Goal: Information Seeking & Learning: Learn about a topic

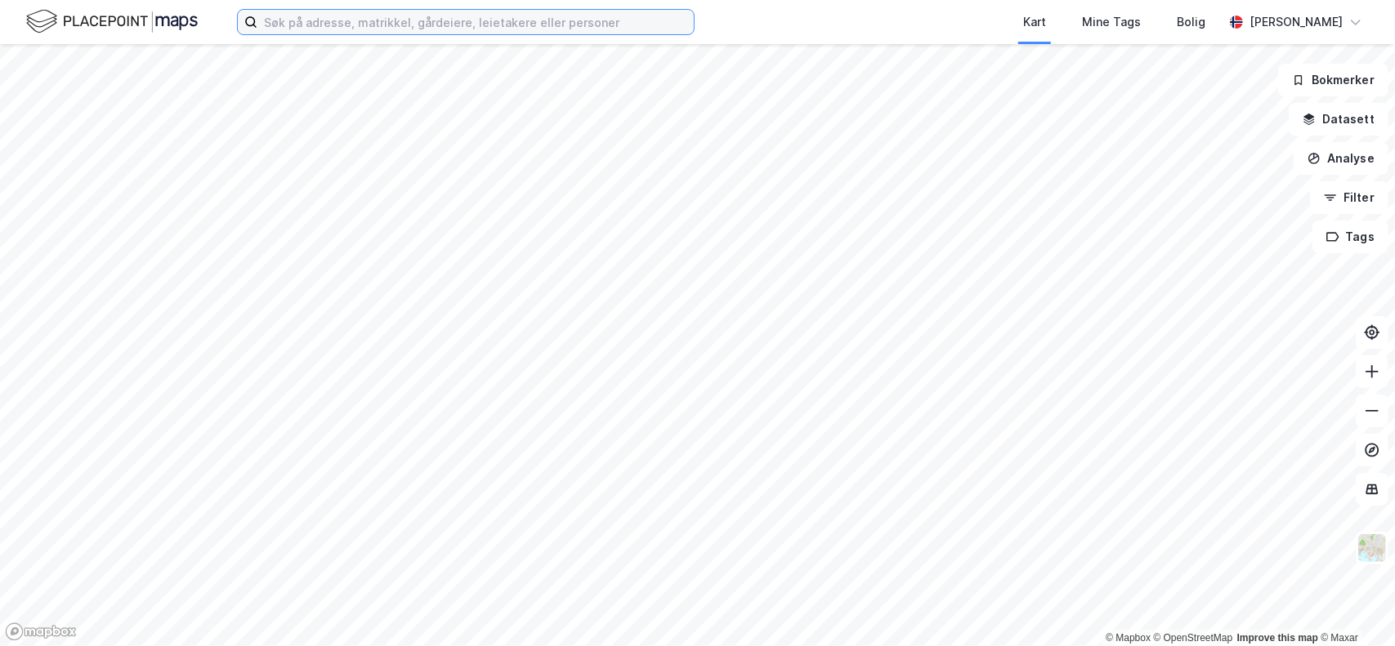
click at [565, 29] on input at bounding box center [475, 22] width 436 height 25
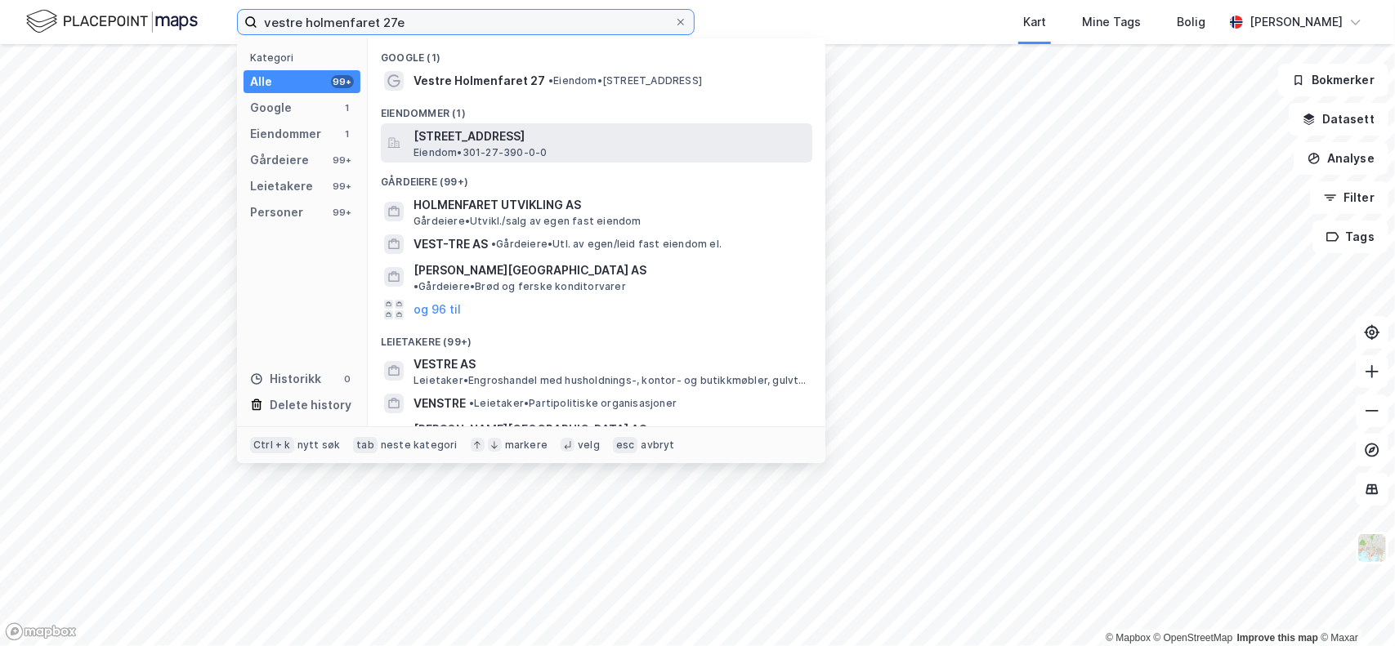
type input "vestre holmenfaret 27e"
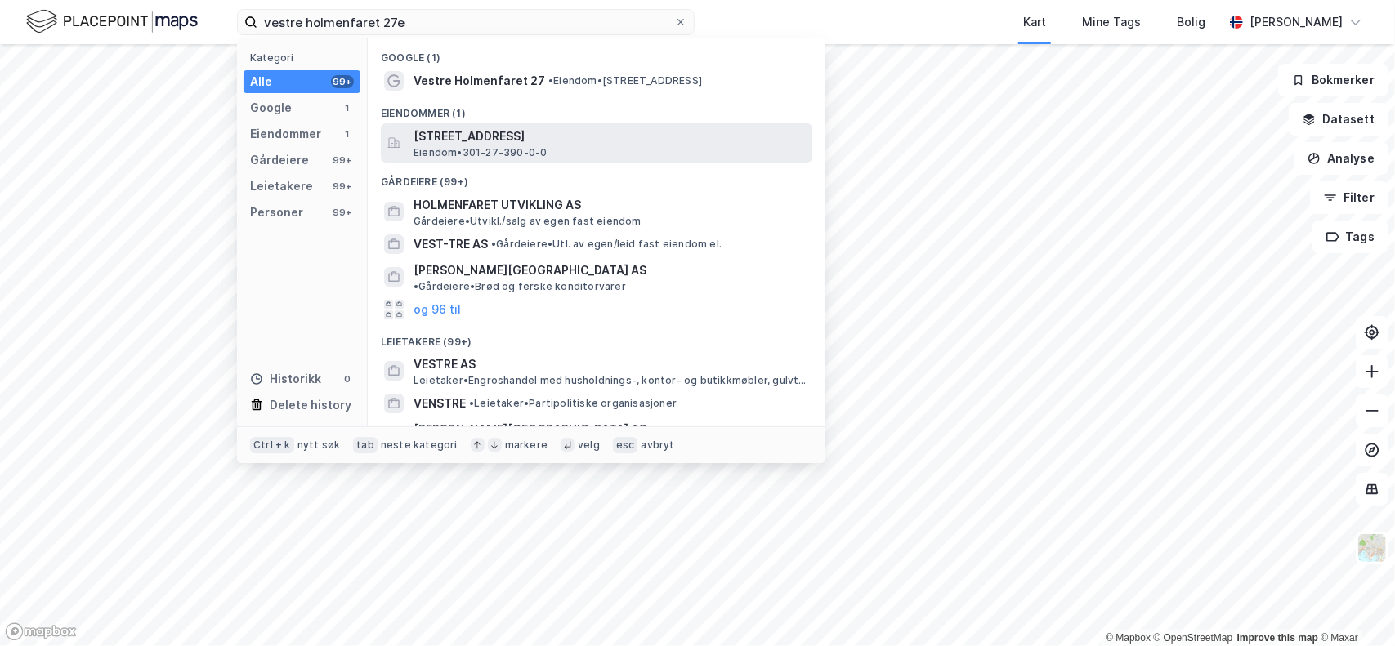
click at [579, 148] on div "[STREET_ADDRESS] Eiendom • 301-27-390-0-0" at bounding box center [612, 143] width 396 height 33
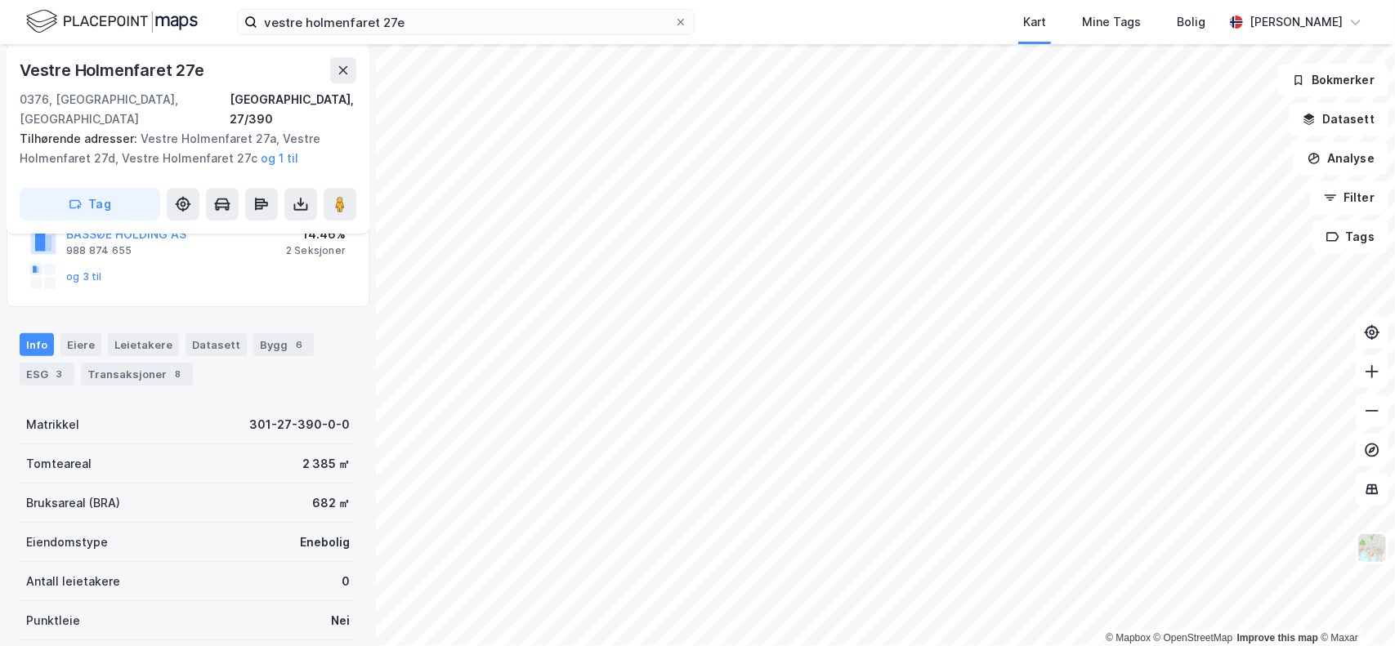
scroll to position [327, 0]
click at [171, 365] on div "8" at bounding box center [178, 373] width 16 height 16
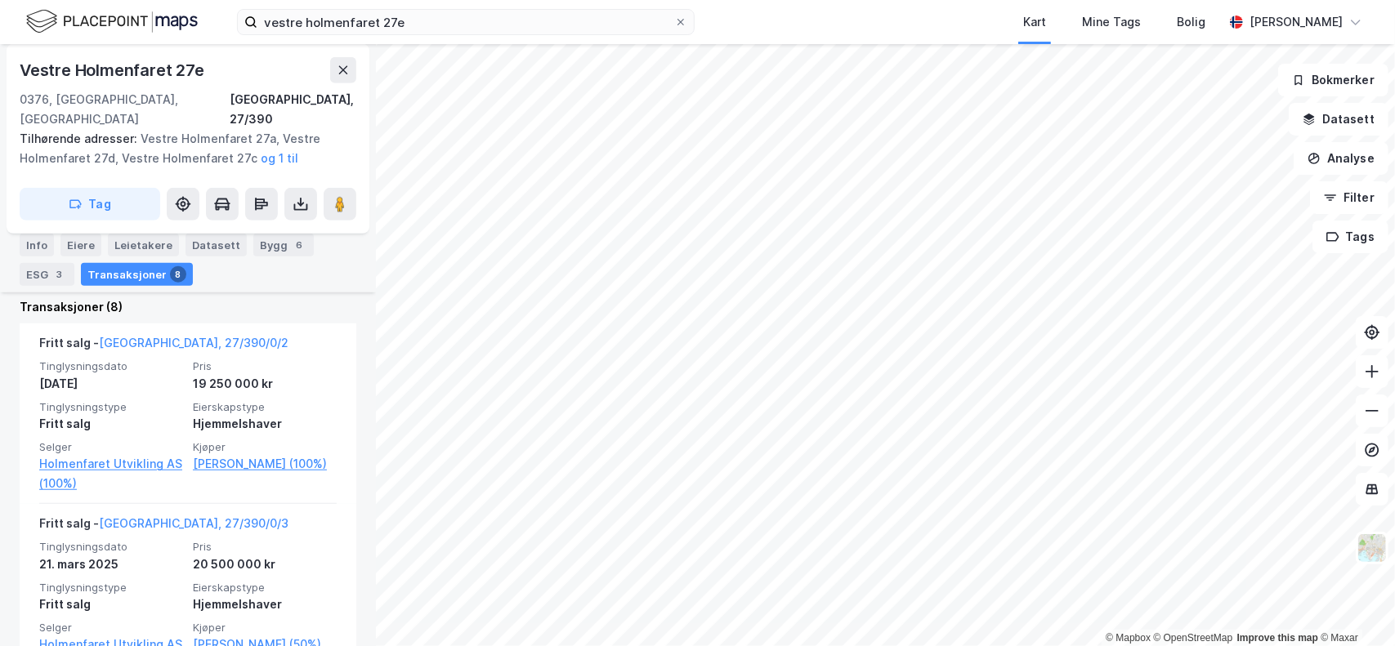
scroll to position [697, 0]
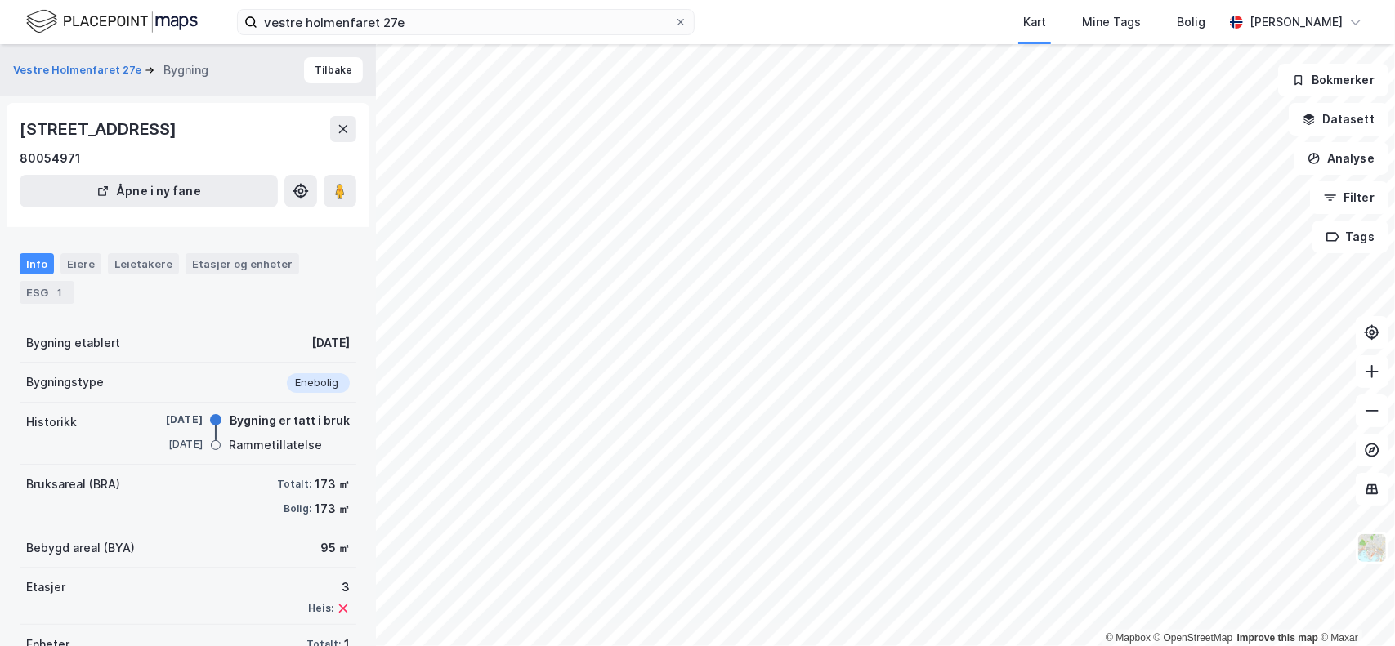
scroll to position [61, 0]
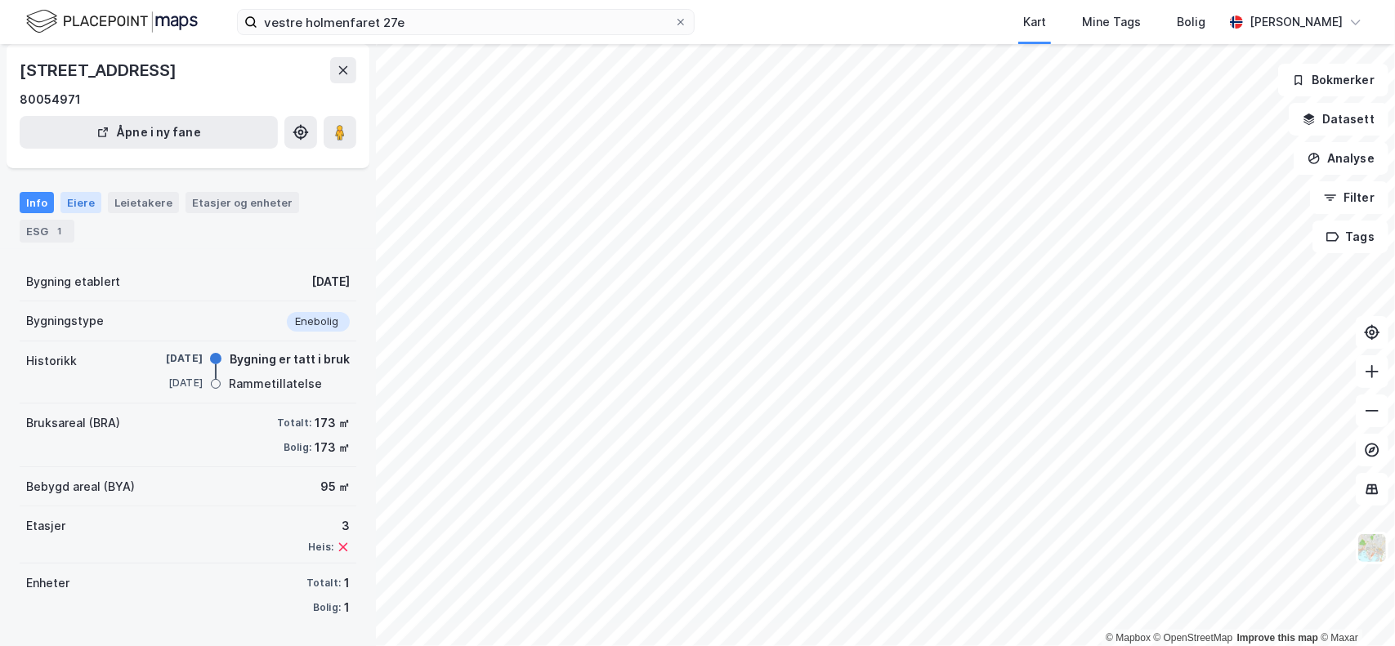
click at [74, 190] on div "Info Eiere Leietakere Etasjer og enheter ESG 1" at bounding box center [188, 210] width 376 height 77
click at [78, 198] on div "Eiere" at bounding box center [80, 202] width 41 height 21
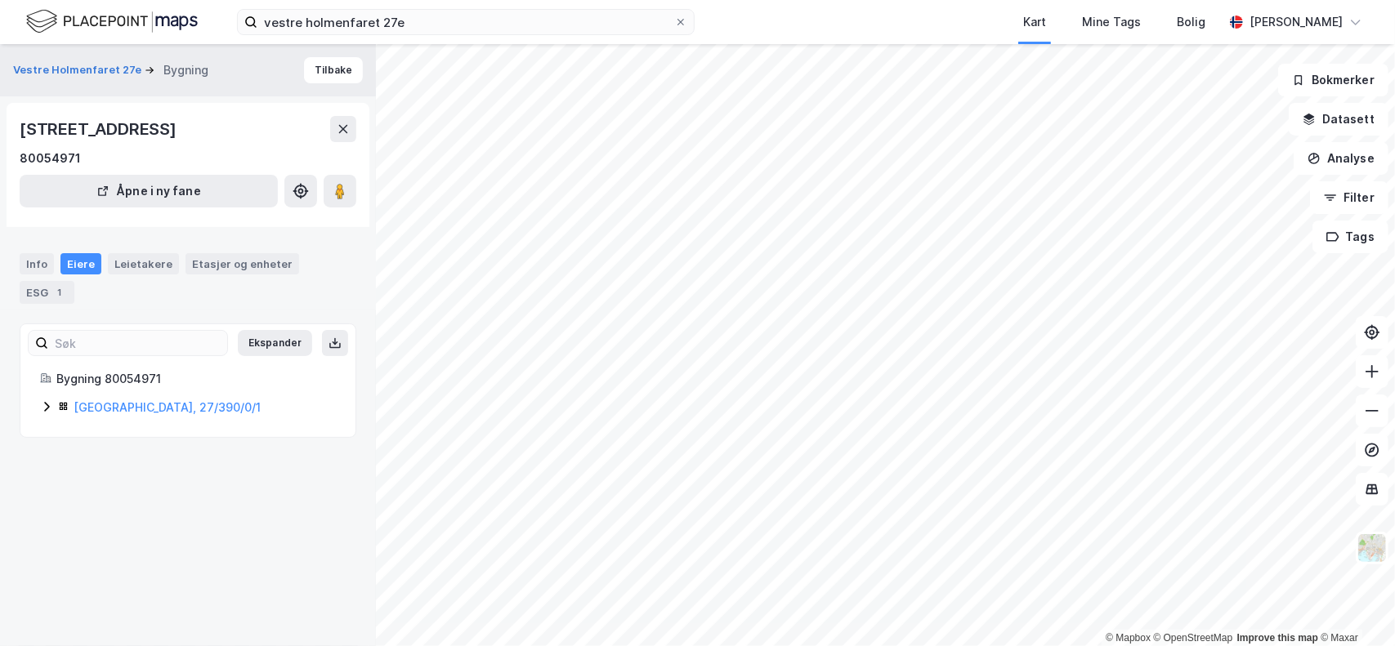
click at [42, 404] on icon at bounding box center [46, 406] width 13 height 13
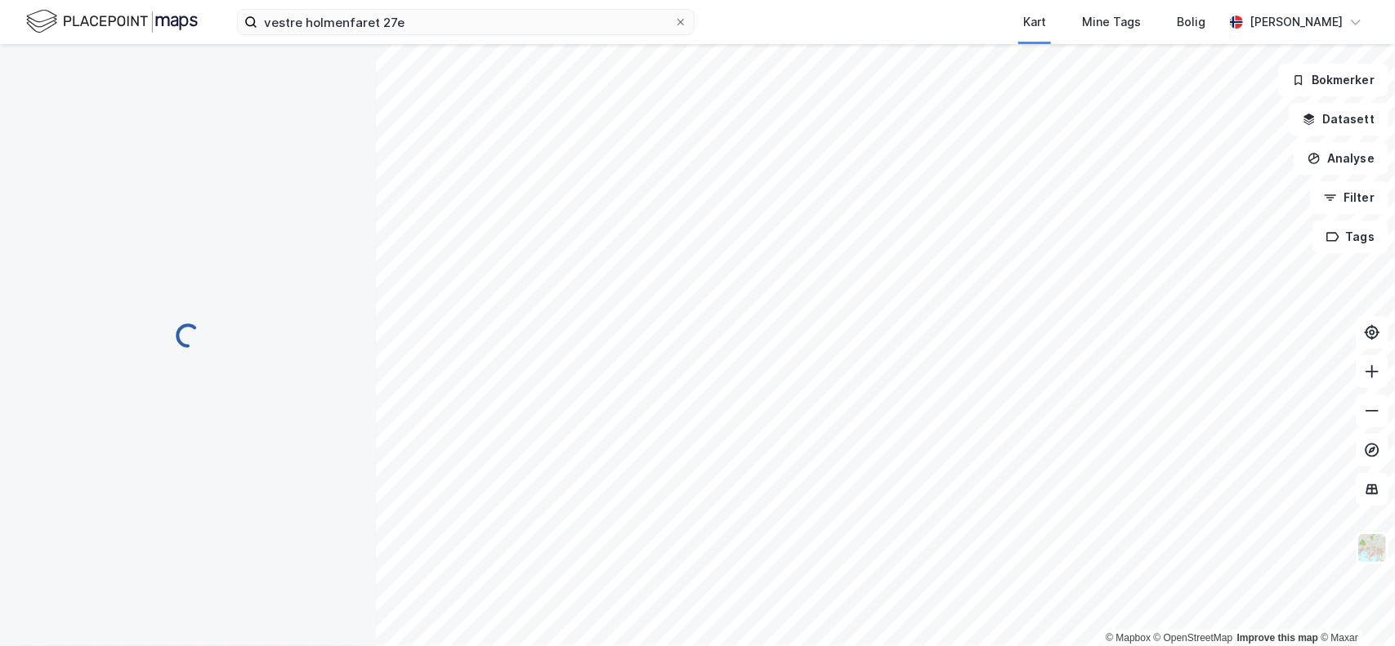
scroll to position [25, 0]
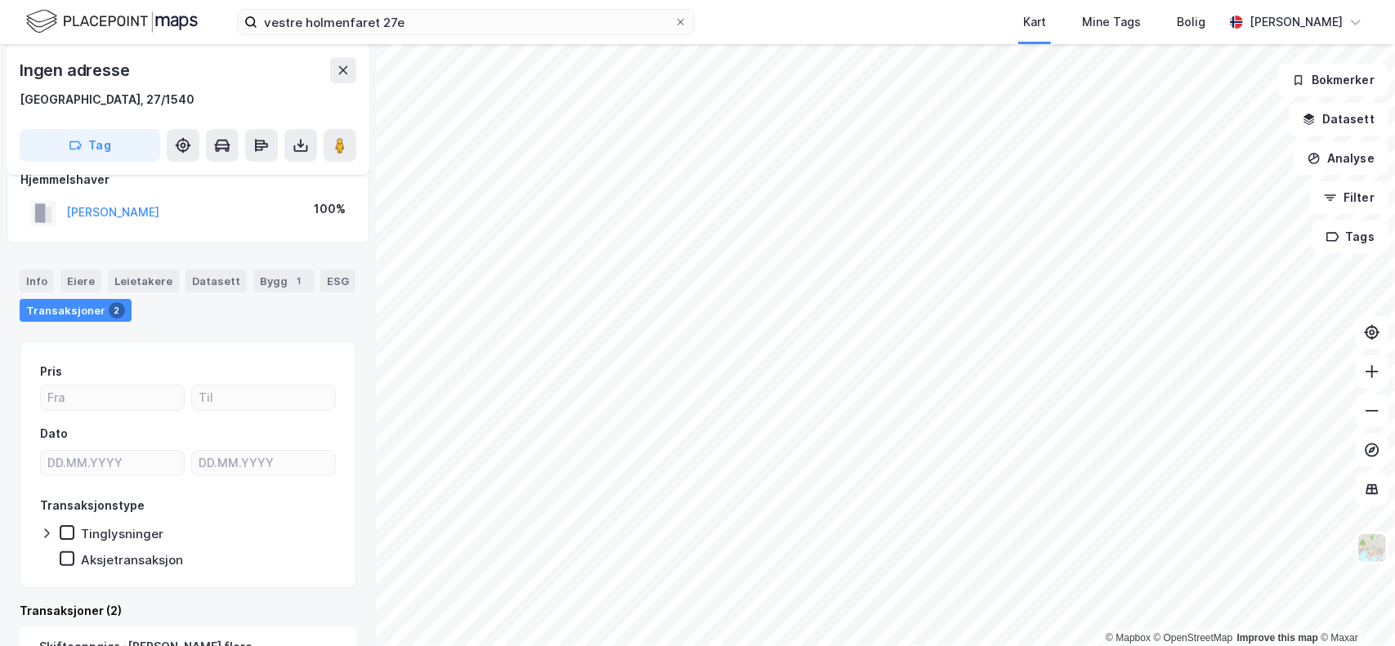
click at [88, 307] on div "Transaksjoner 2" at bounding box center [76, 310] width 112 height 23
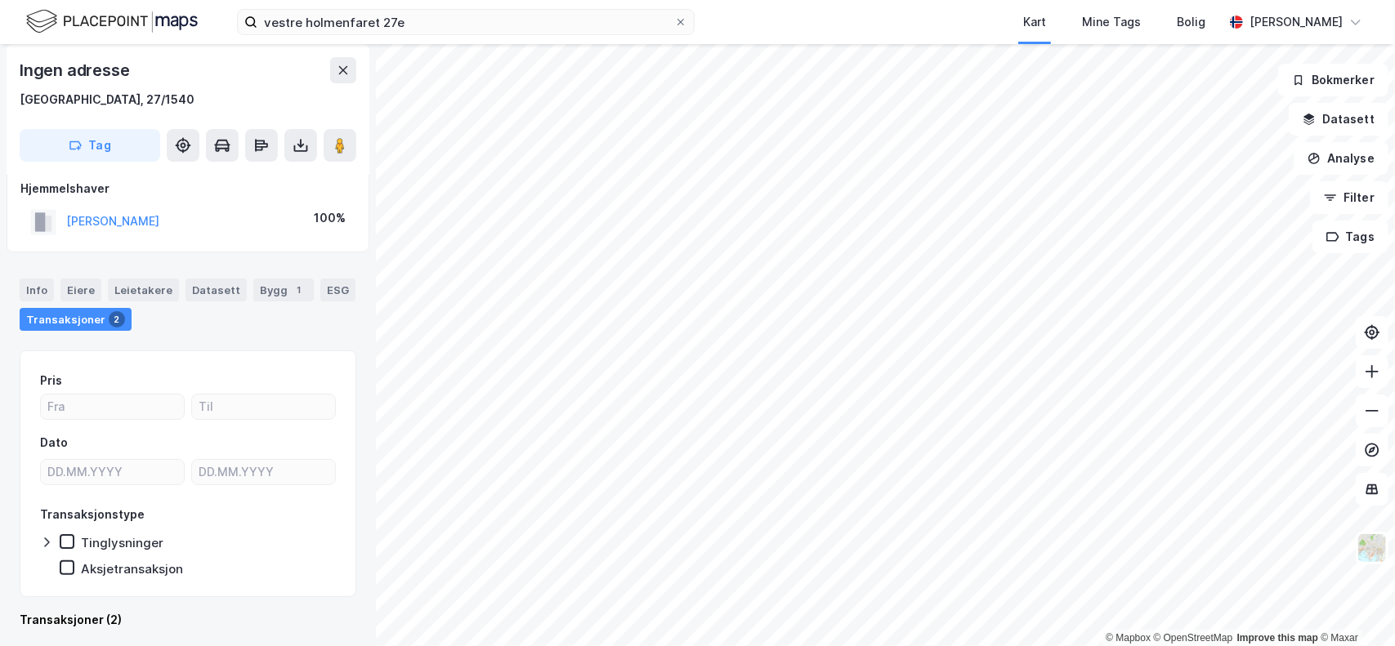
scroll to position [0, 0]
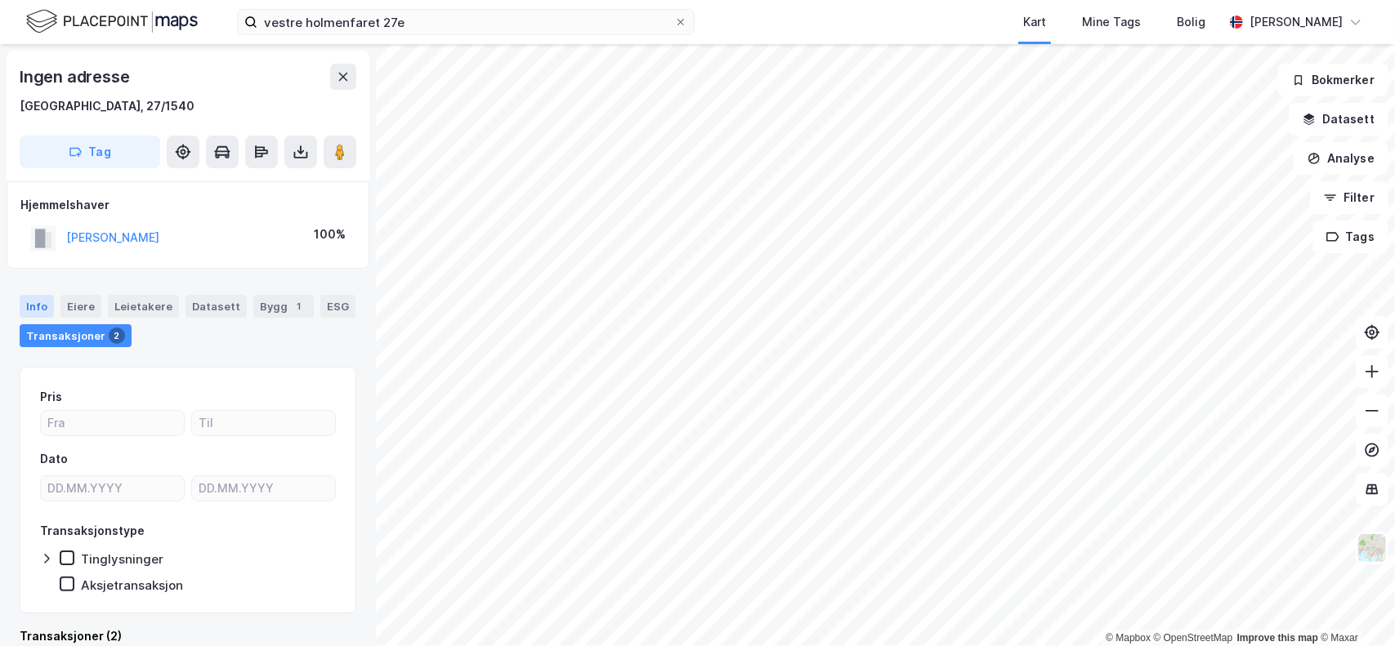
click at [44, 305] on div "Info" at bounding box center [37, 306] width 34 height 23
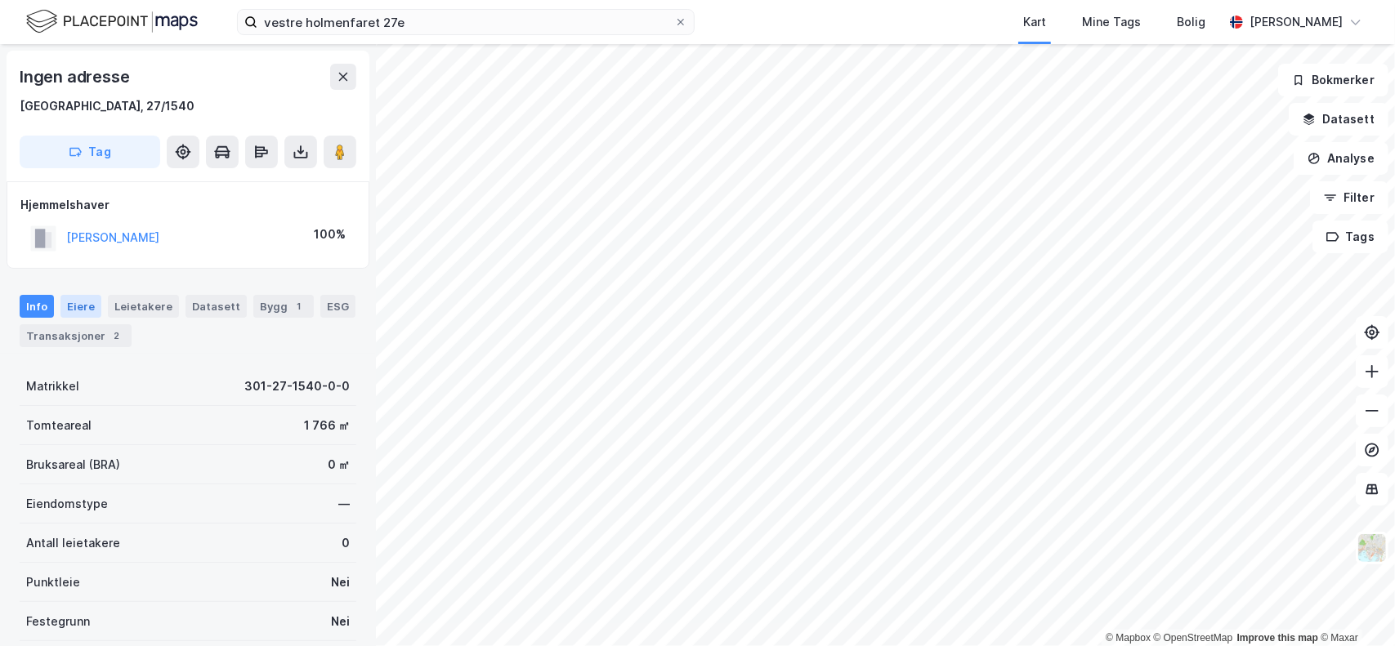
click at [80, 306] on div "Eiere" at bounding box center [80, 306] width 41 height 23
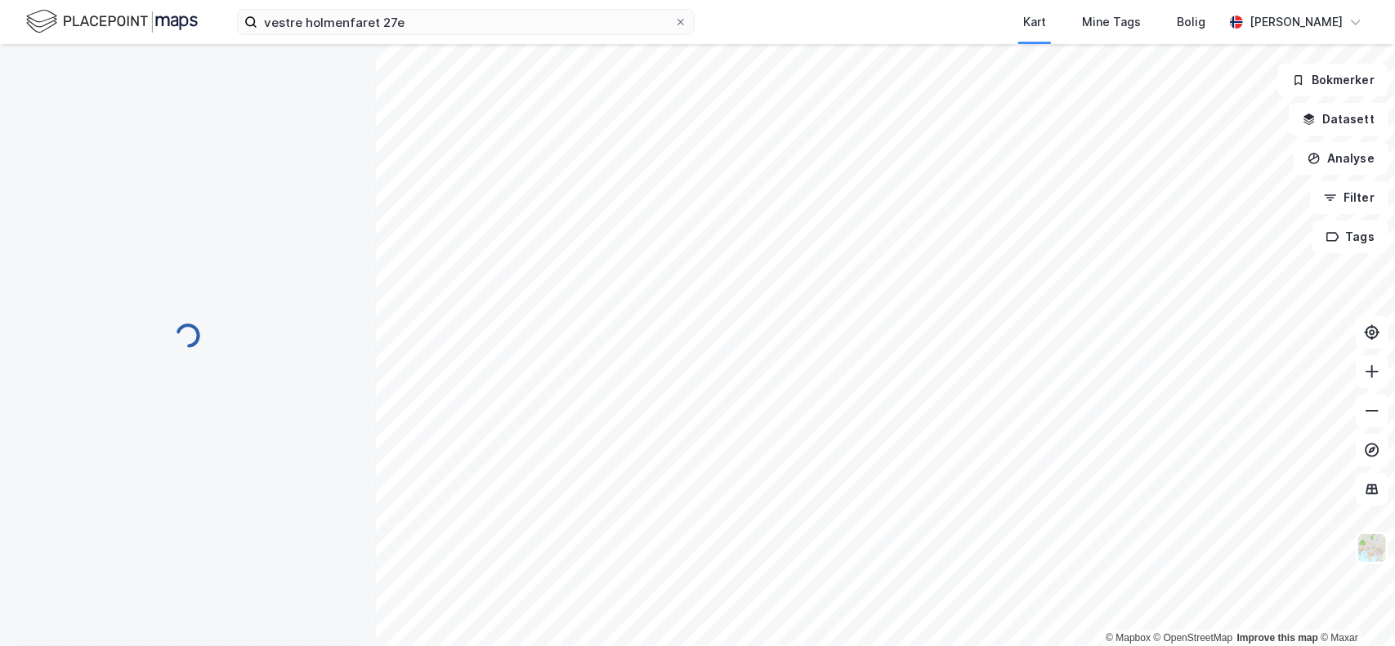
scroll to position [1, 0]
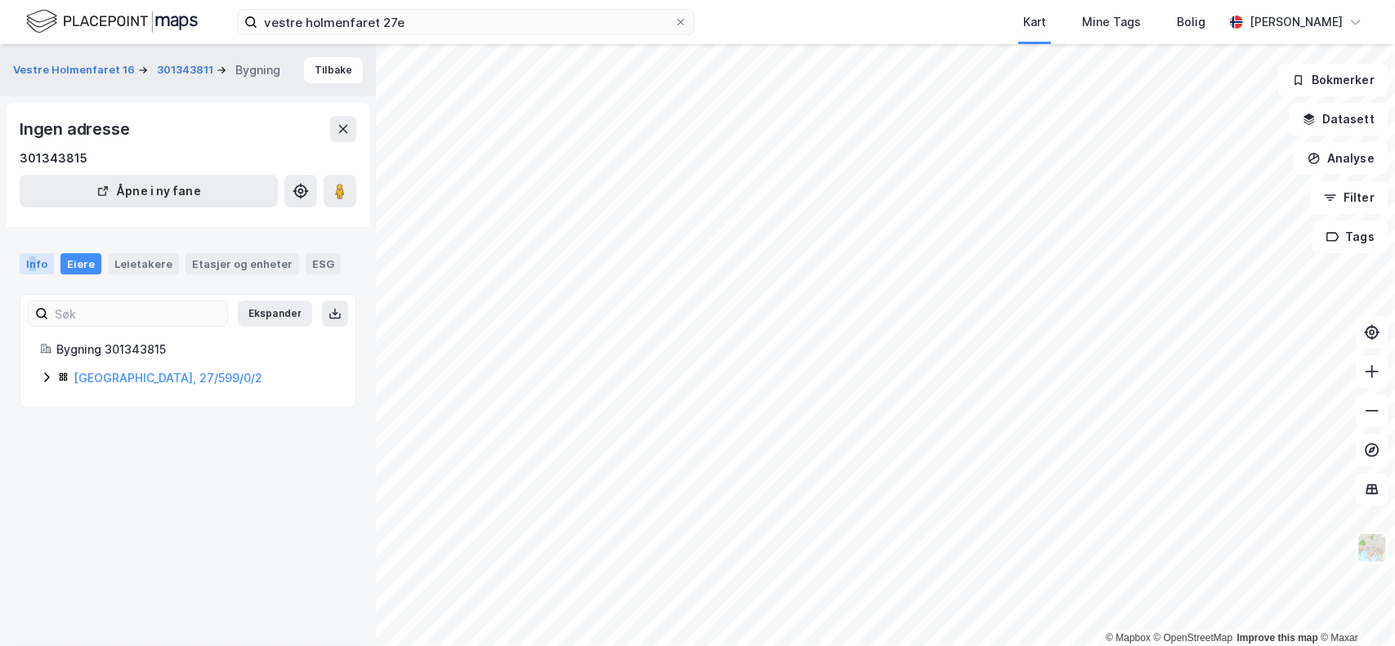
click at [32, 261] on div "Info" at bounding box center [37, 263] width 34 height 21
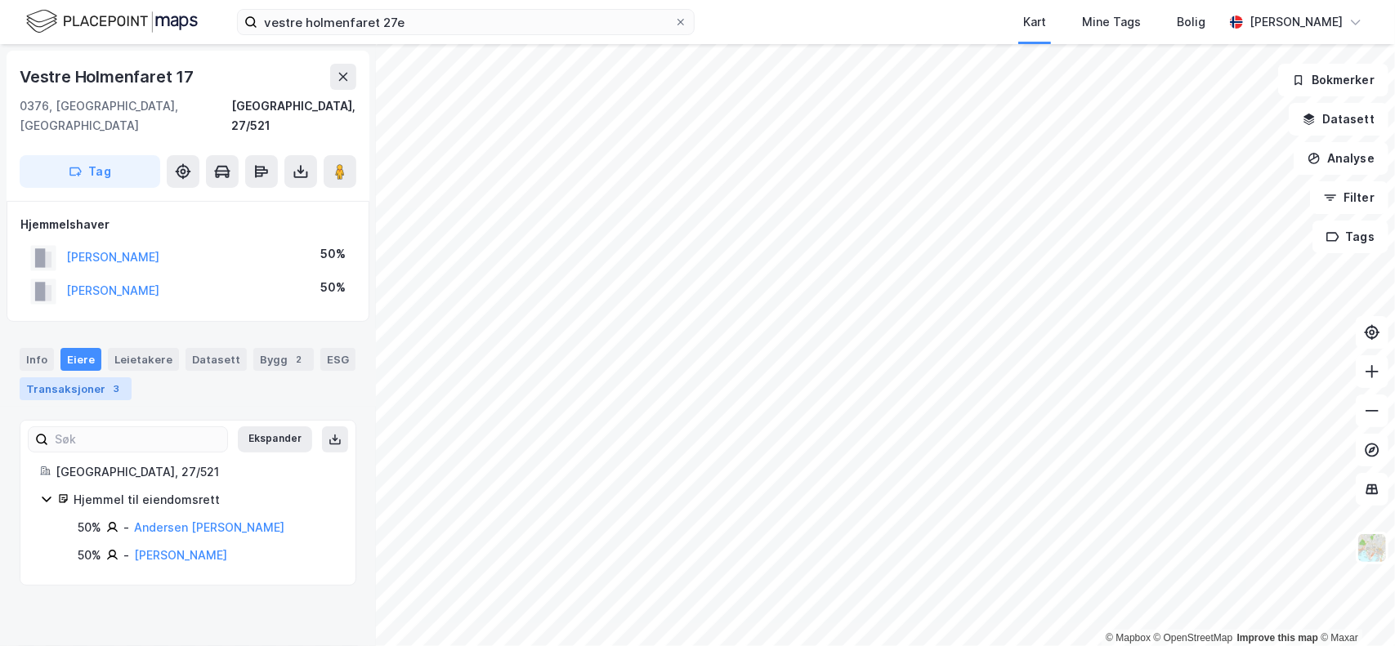
click at [84, 378] on div "Transaksjoner 3" at bounding box center [76, 389] width 112 height 23
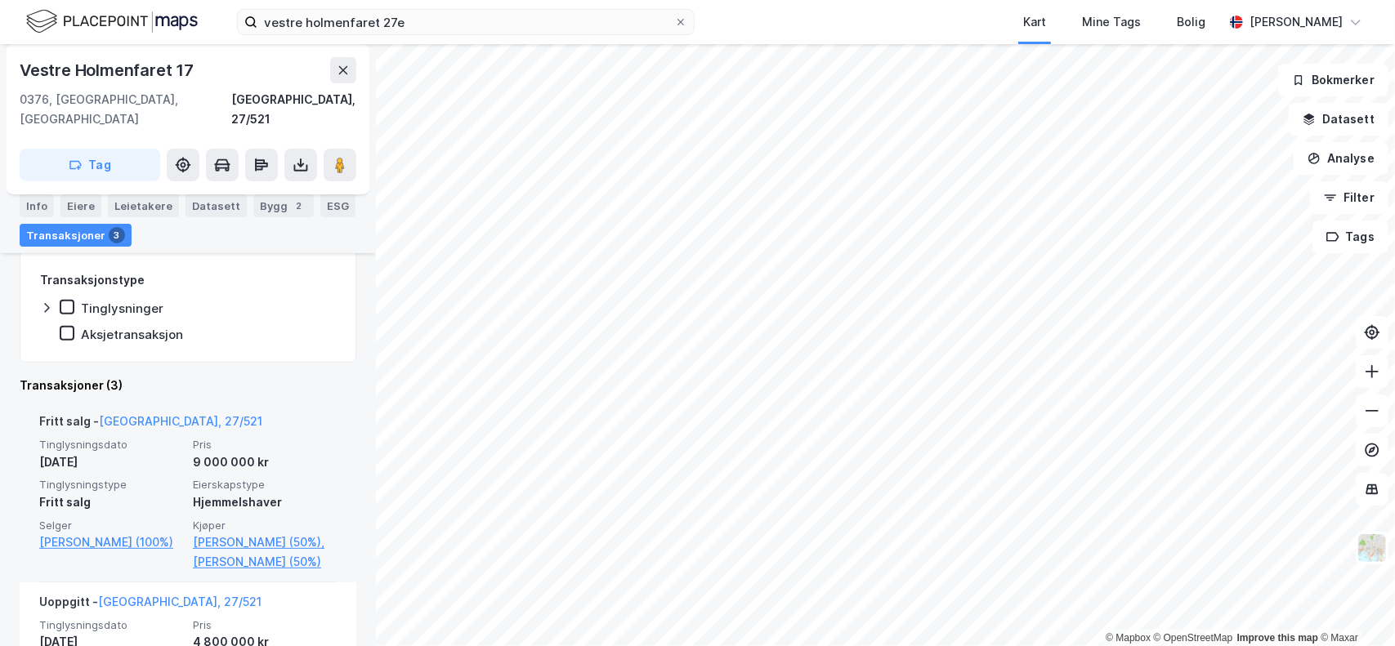
scroll to position [222, 0]
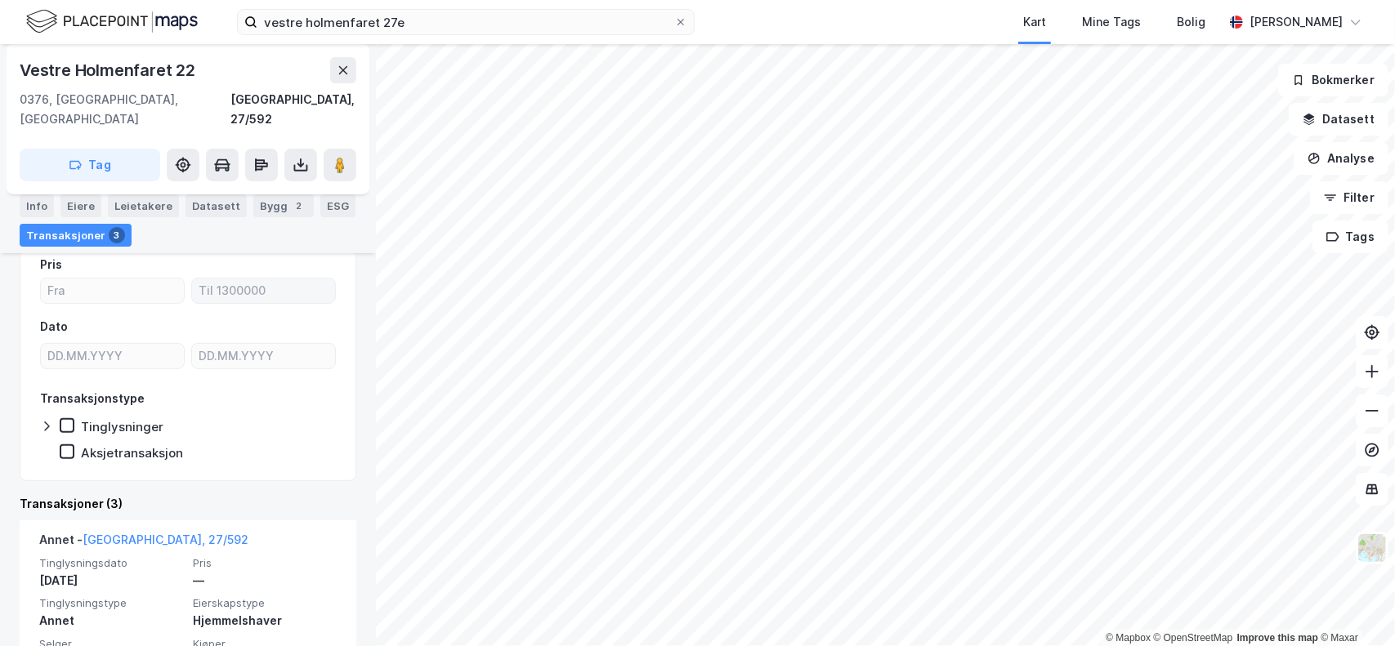
scroll to position [271, 0]
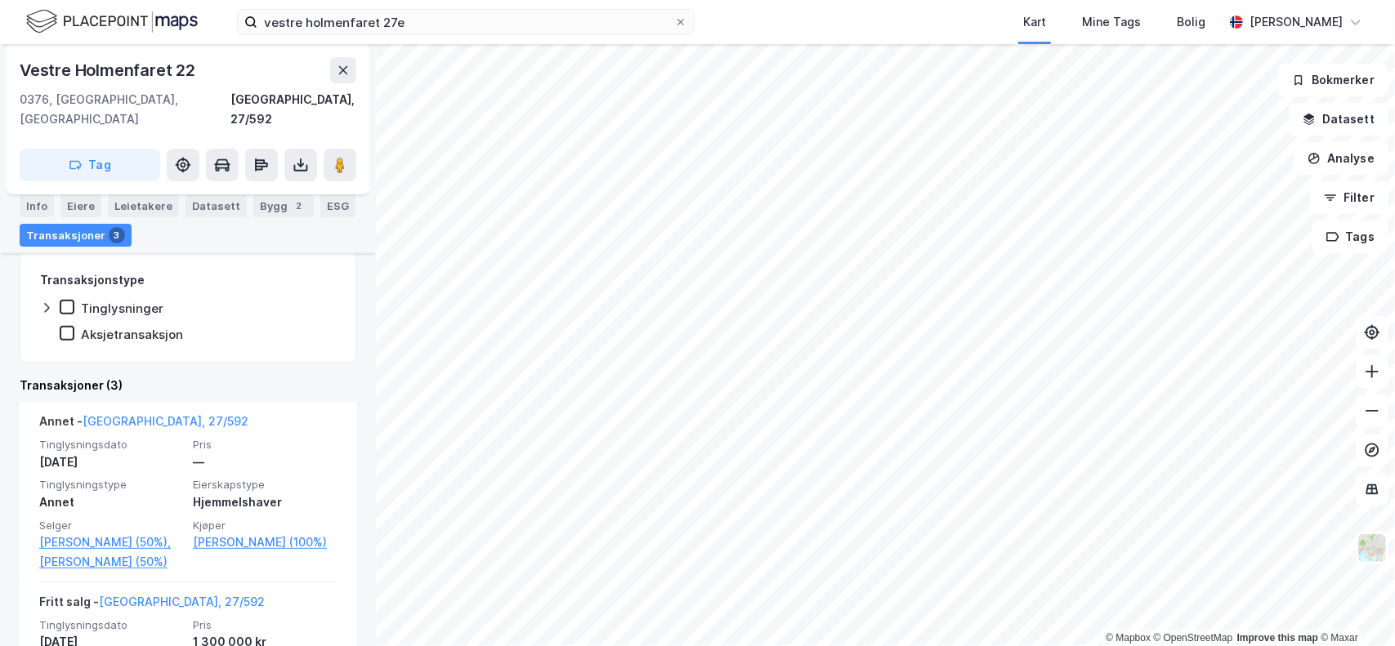
scroll to position [181, 0]
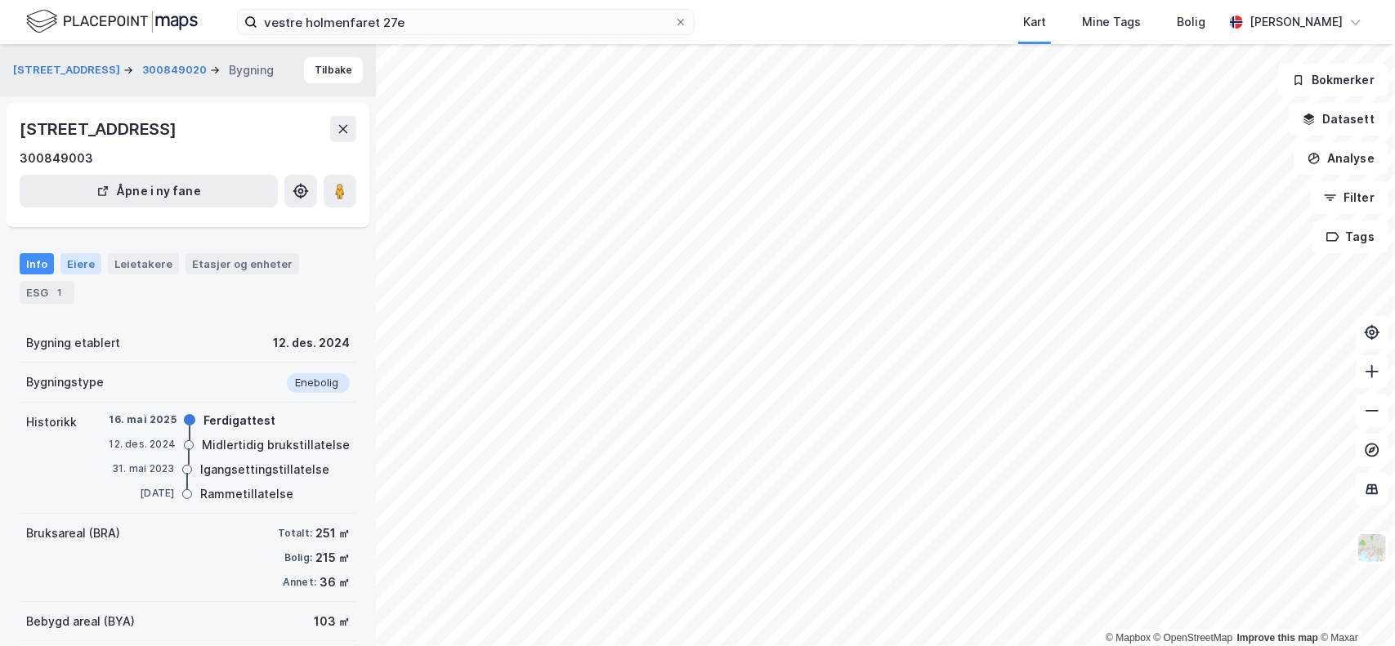
click at [81, 262] on div "Eiere" at bounding box center [80, 263] width 41 height 21
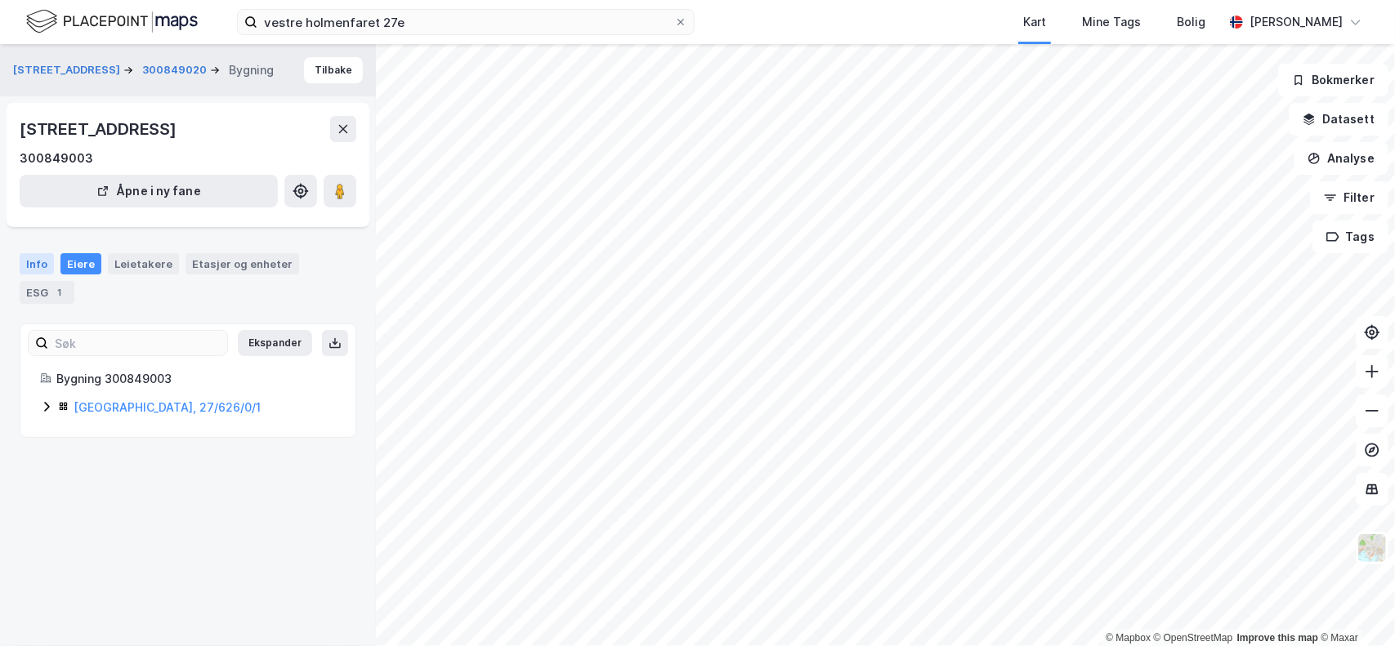
click at [38, 261] on div "Info" at bounding box center [37, 263] width 34 height 21
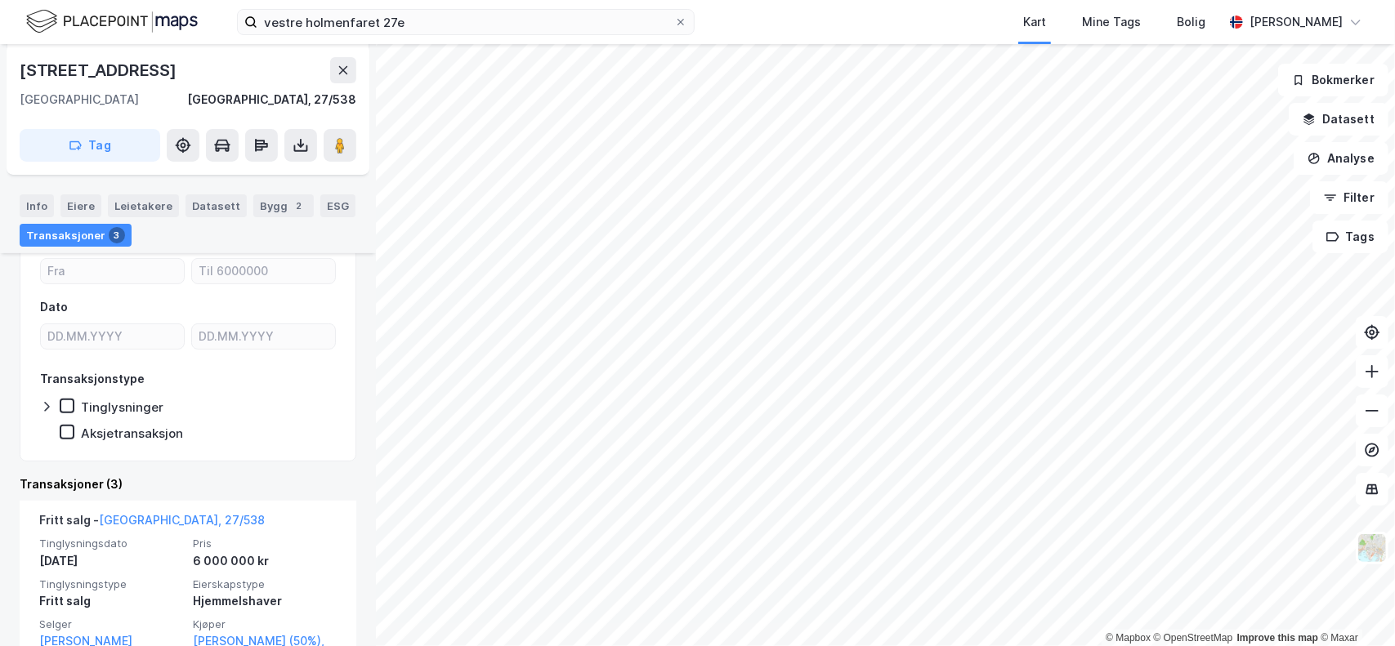
scroll to position [222, 0]
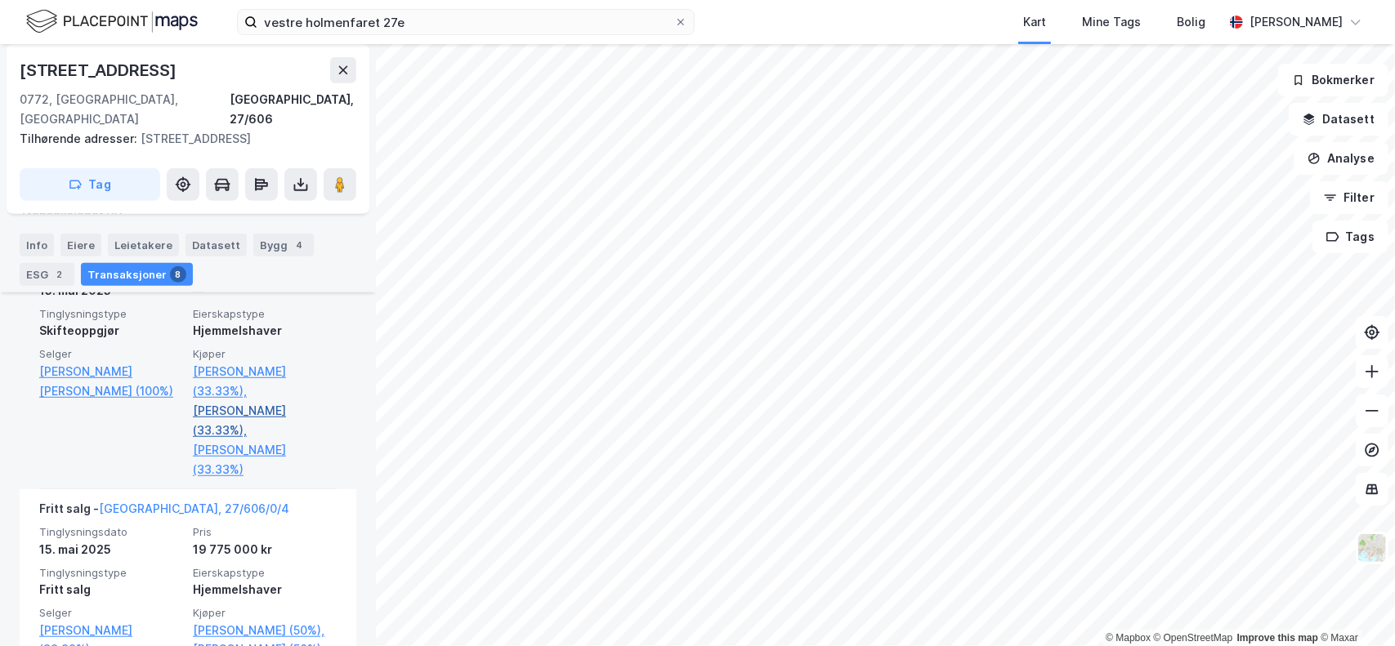
scroll to position [590, 0]
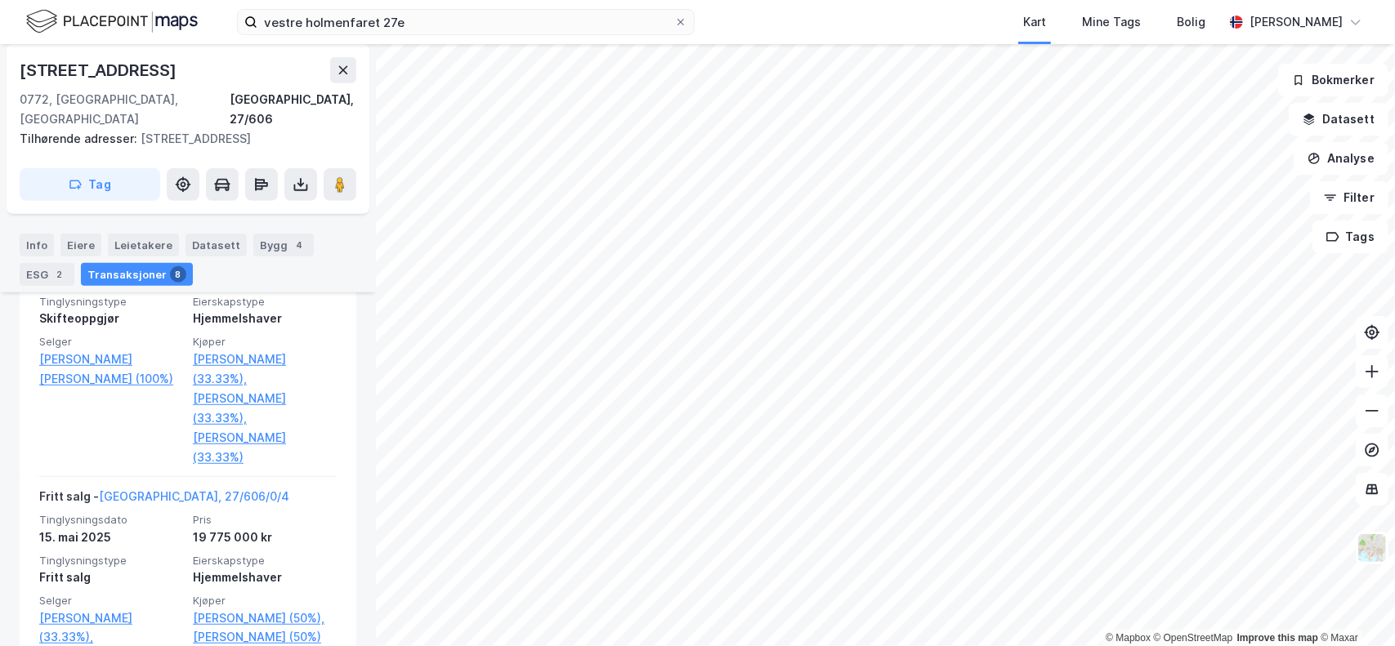
scroll to position [108, 0]
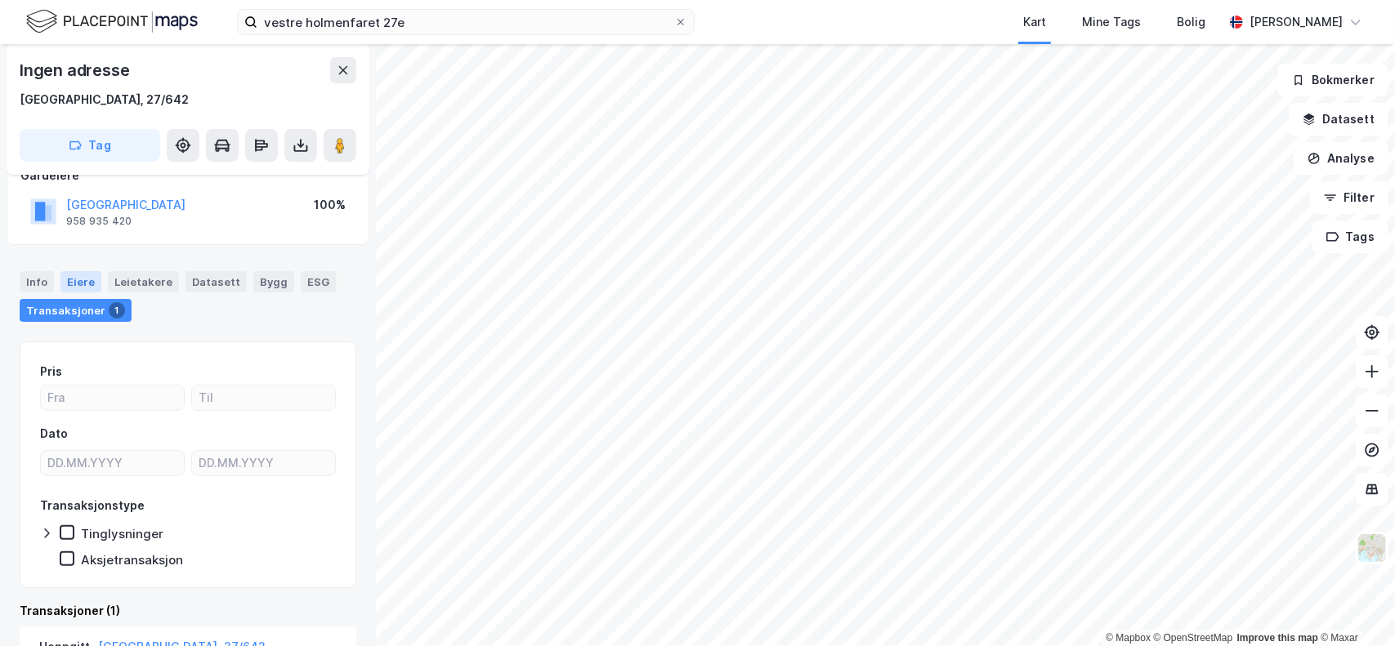
click at [87, 277] on div "Eiere" at bounding box center [80, 281] width 41 height 21
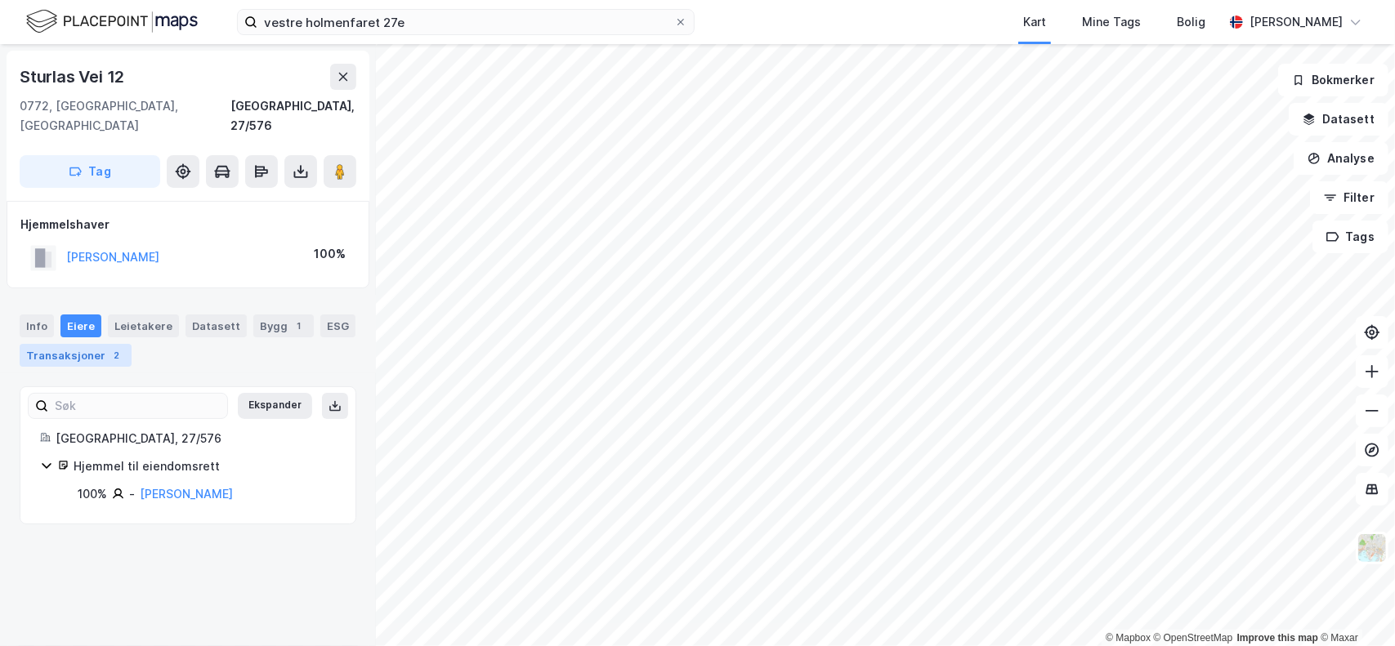
click at [110, 347] on div "2" at bounding box center [117, 355] width 16 height 16
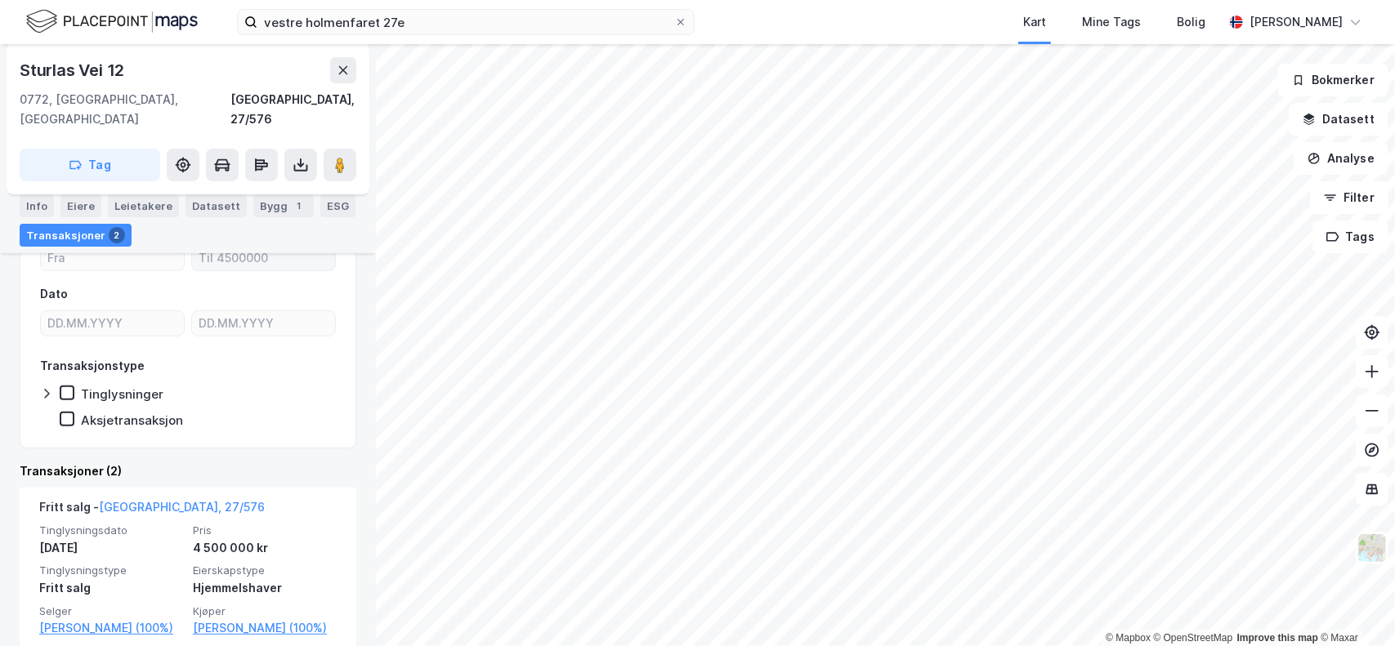
scroll to position [189, 0]
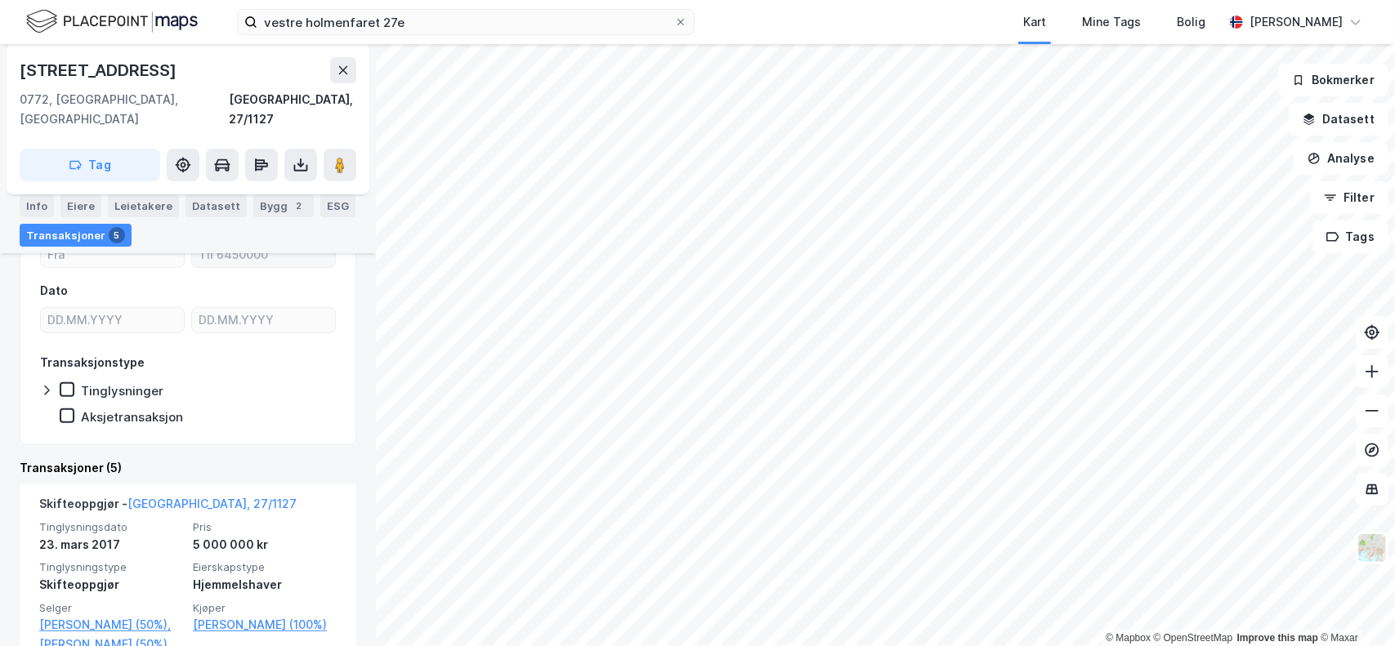
scroll to position [189, 0]
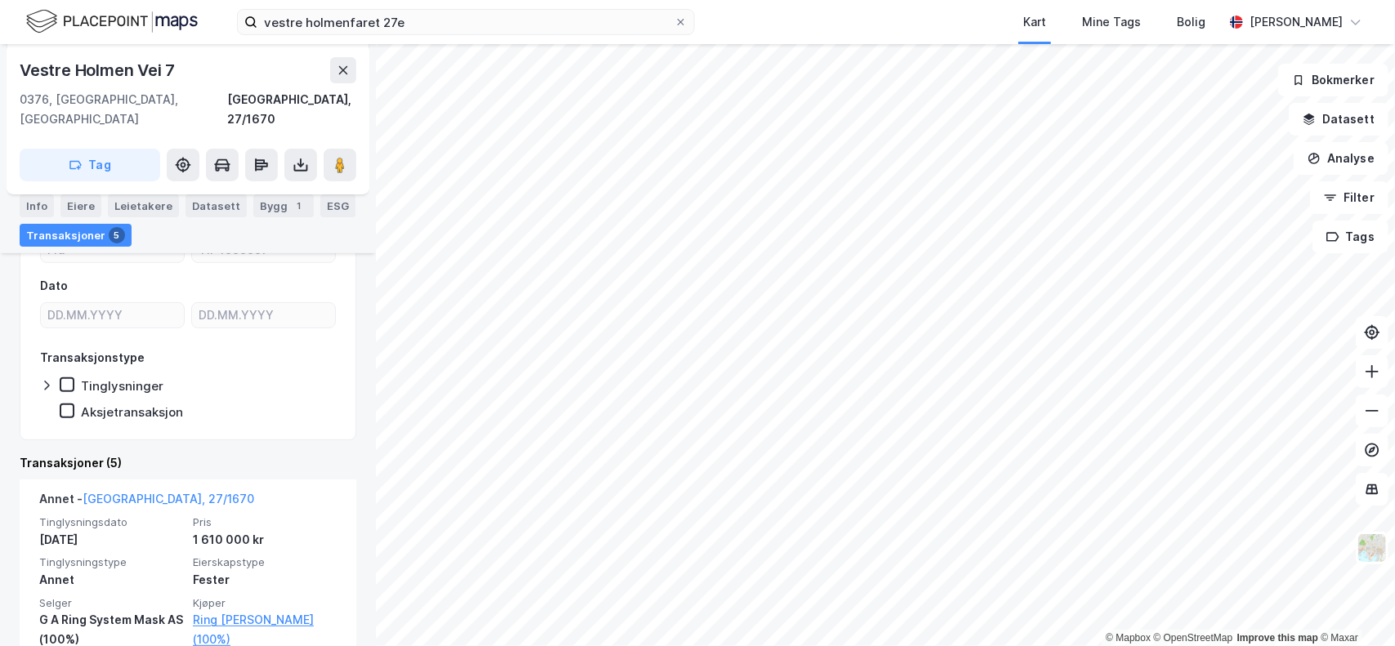
scroll to position [189, 0]
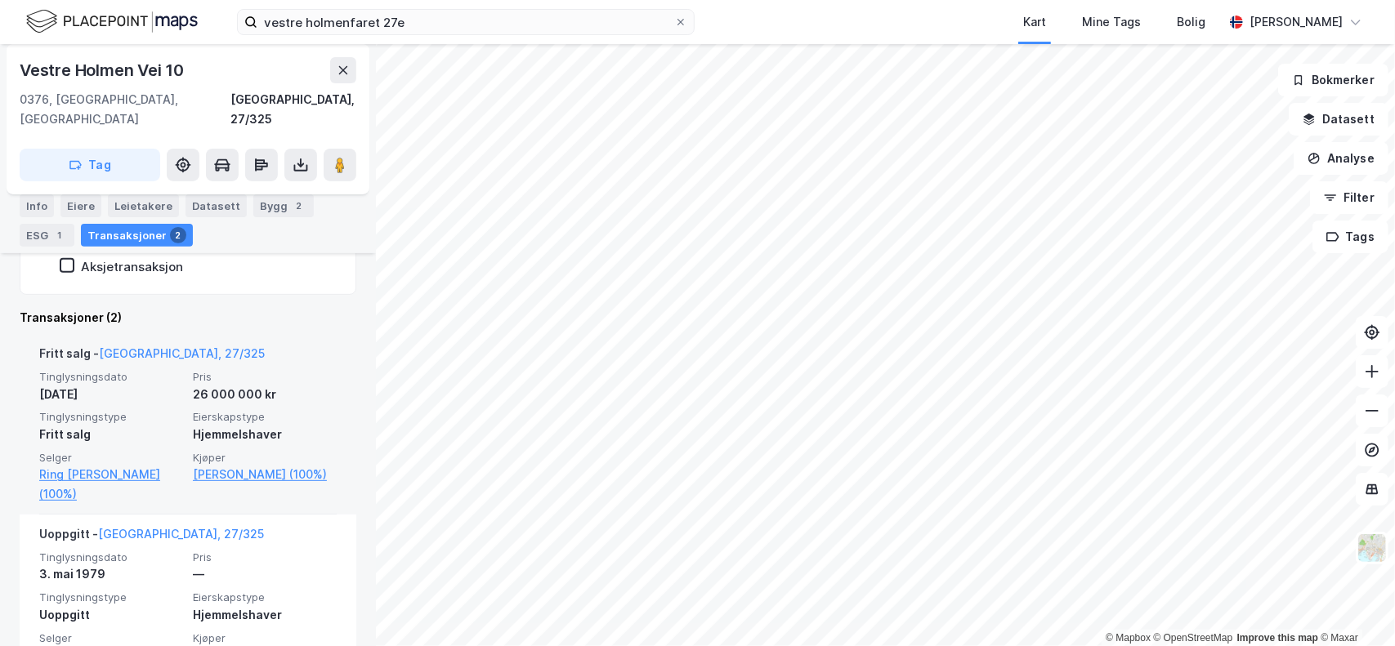
scroll to position [304, 0]
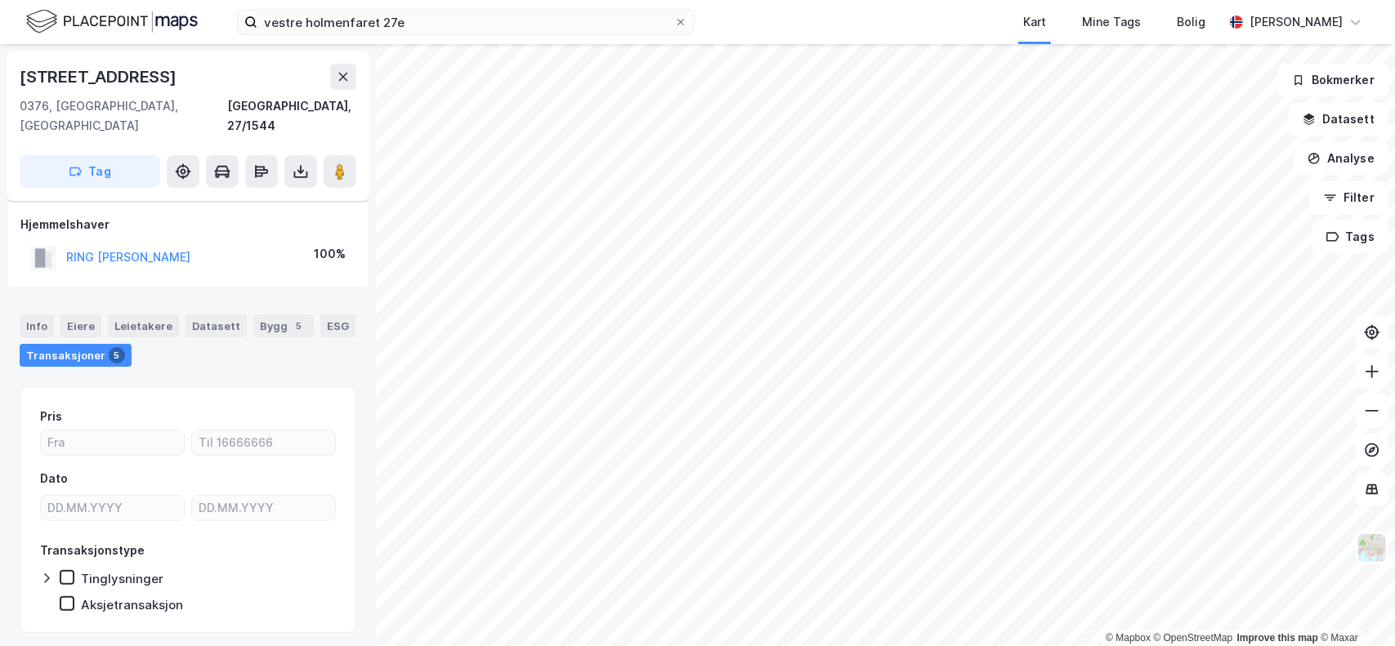
scroll to position [25, 0]
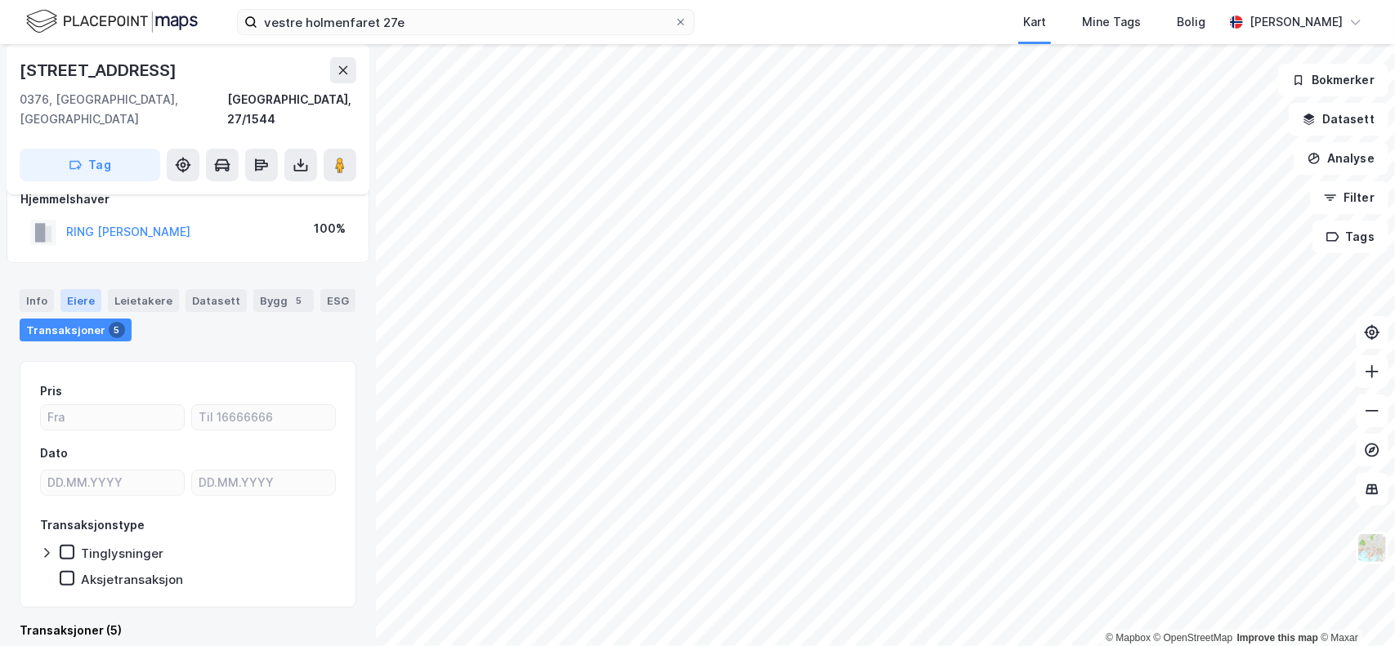
click at [88, 289] on div "Eiere" at bounding box center [80, 300] width 41 height 23
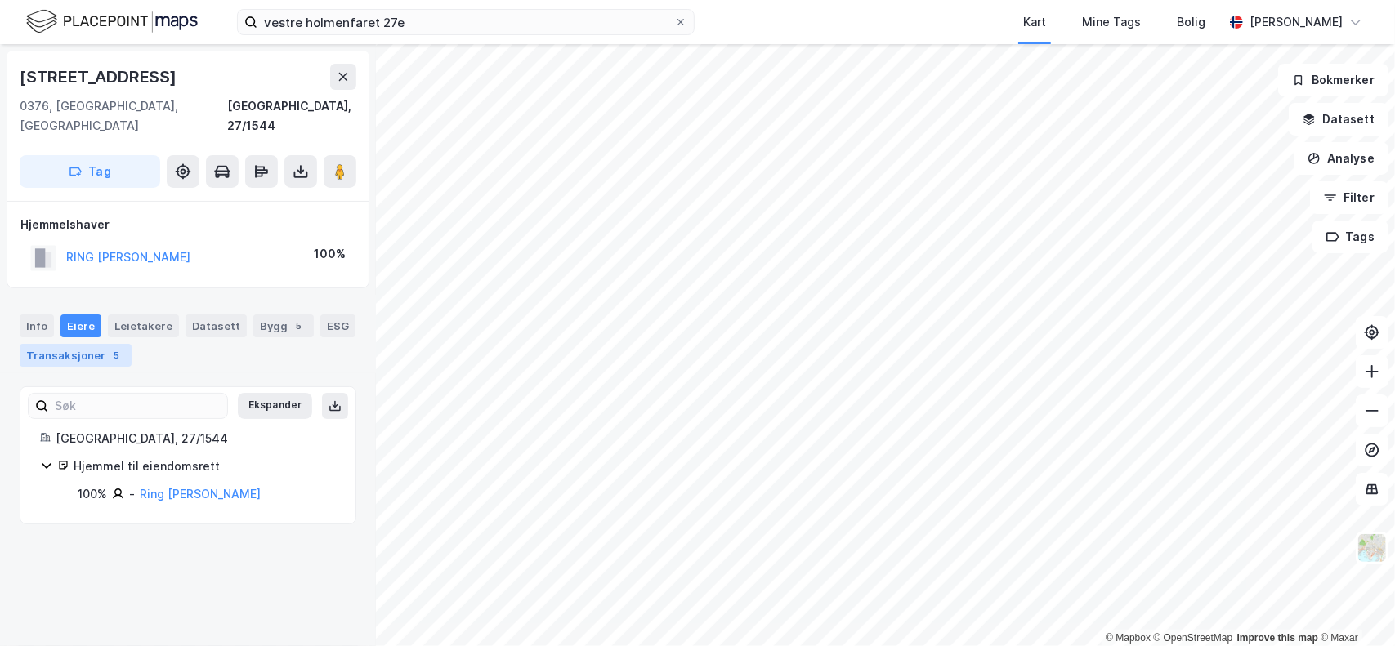
click at [95, 344] on div "Transaksjoner 5" at bounding box center [76, 355] width 112 height 23
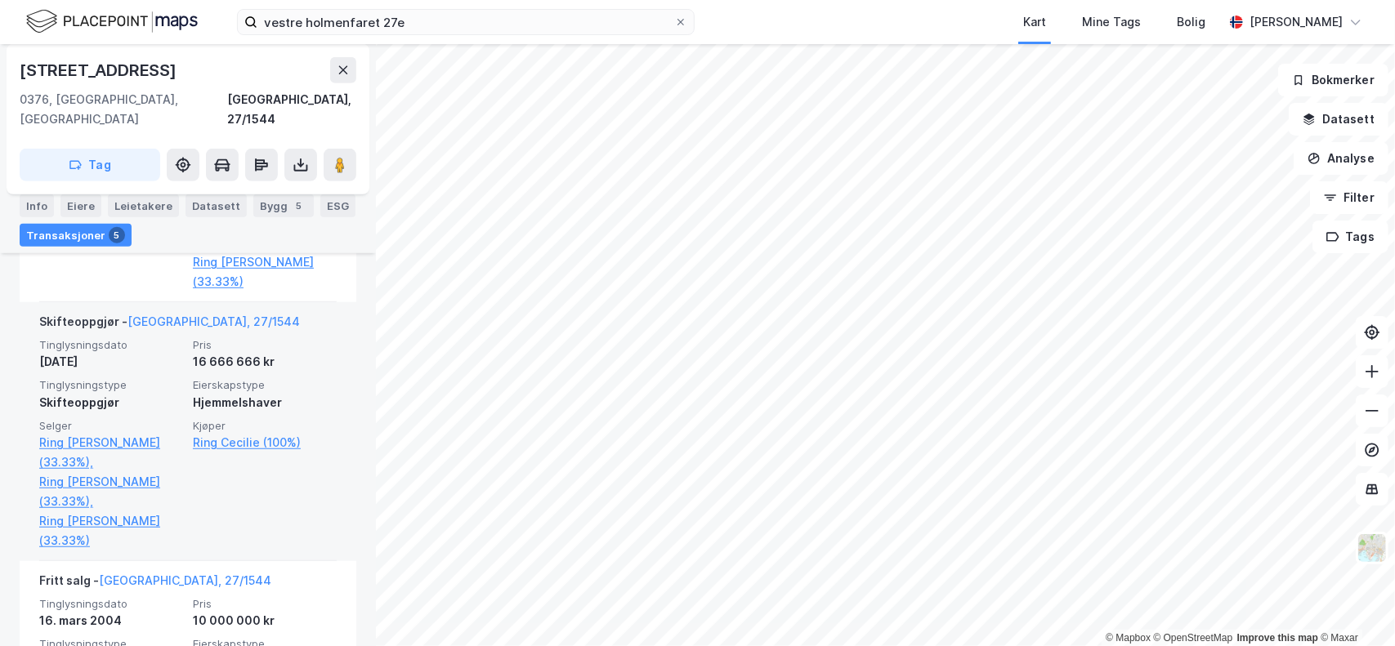
scroll to position [679, 0]
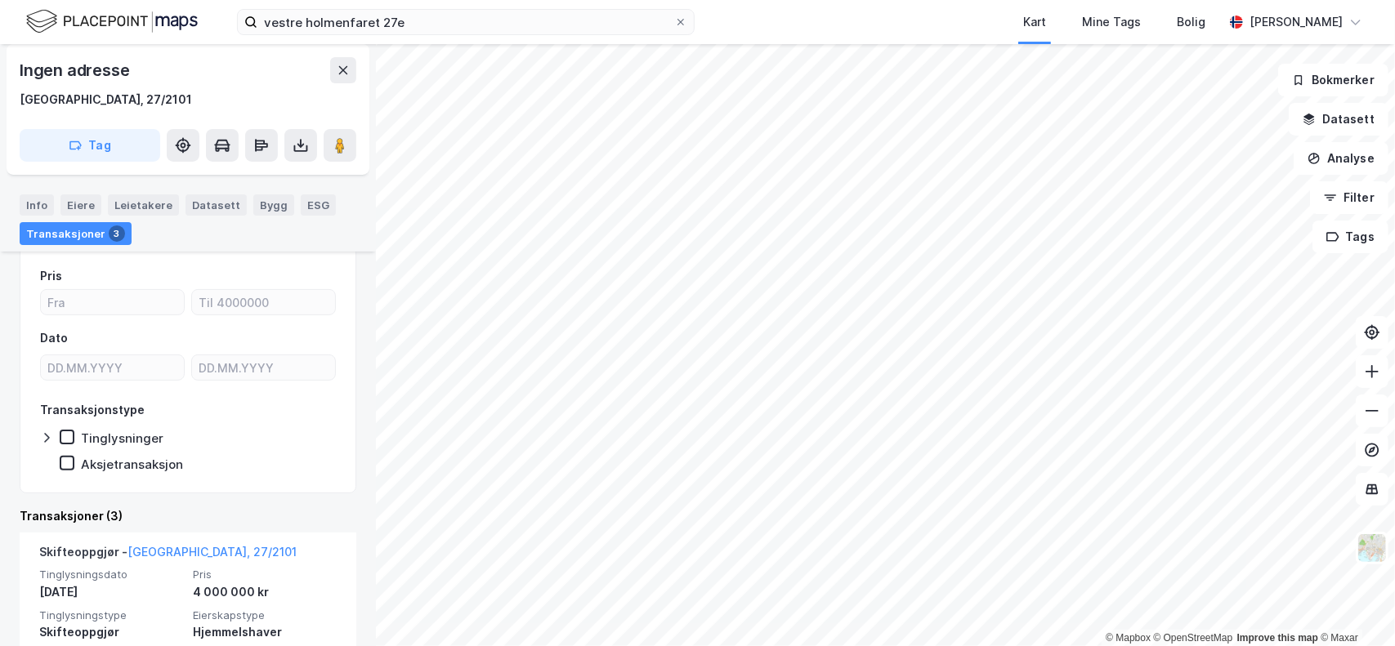
scroll to position [187, 0]
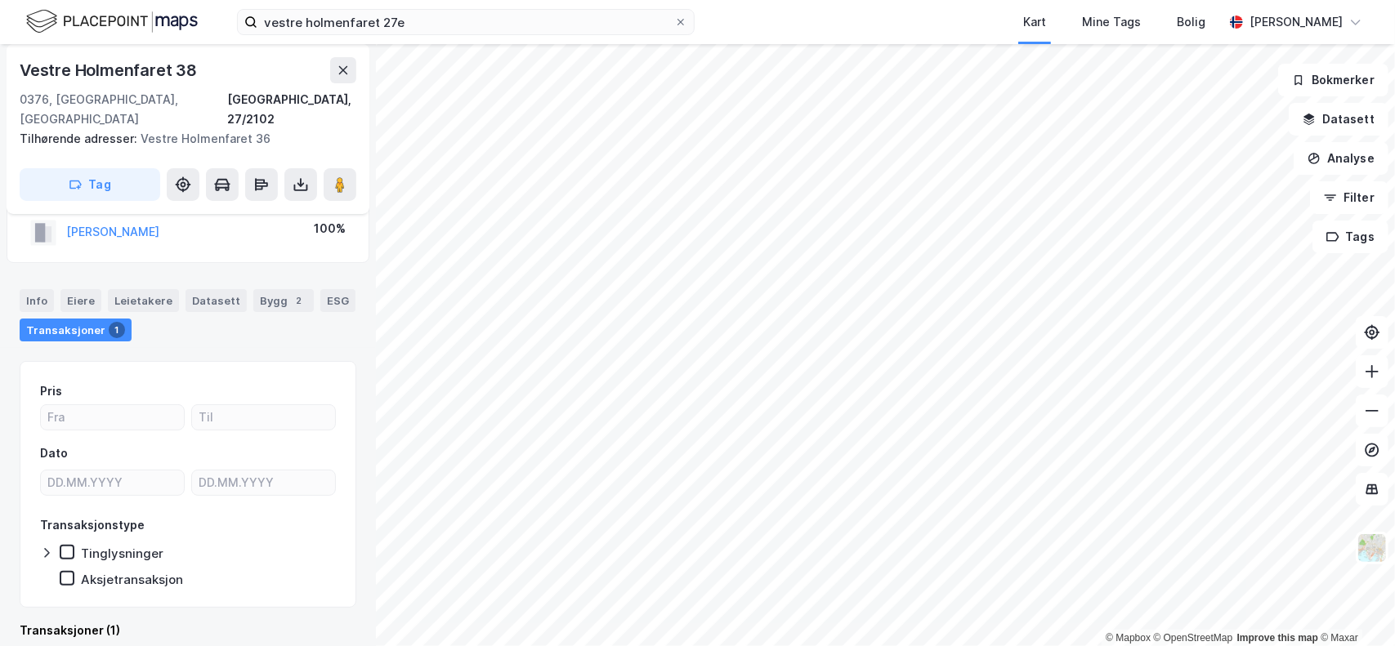
scroll to position [208, 0]
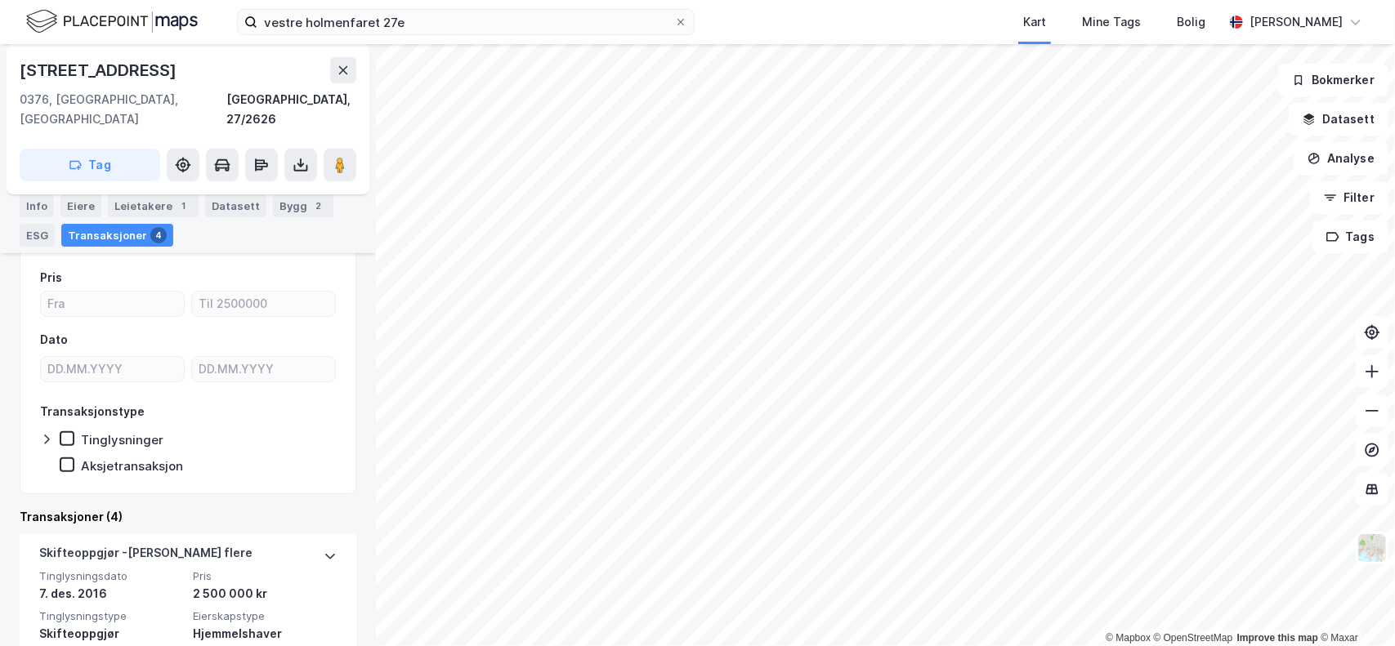
scroll to position [189, 0]
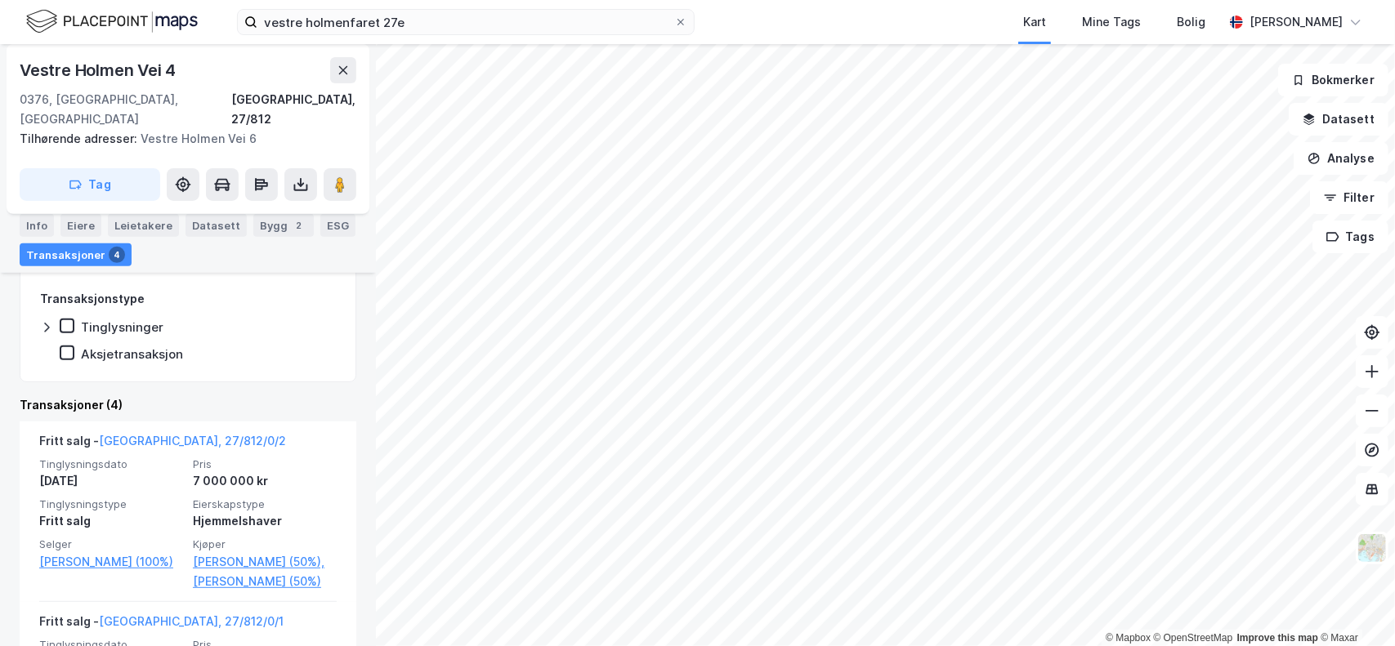
scroll to position [374, 0]
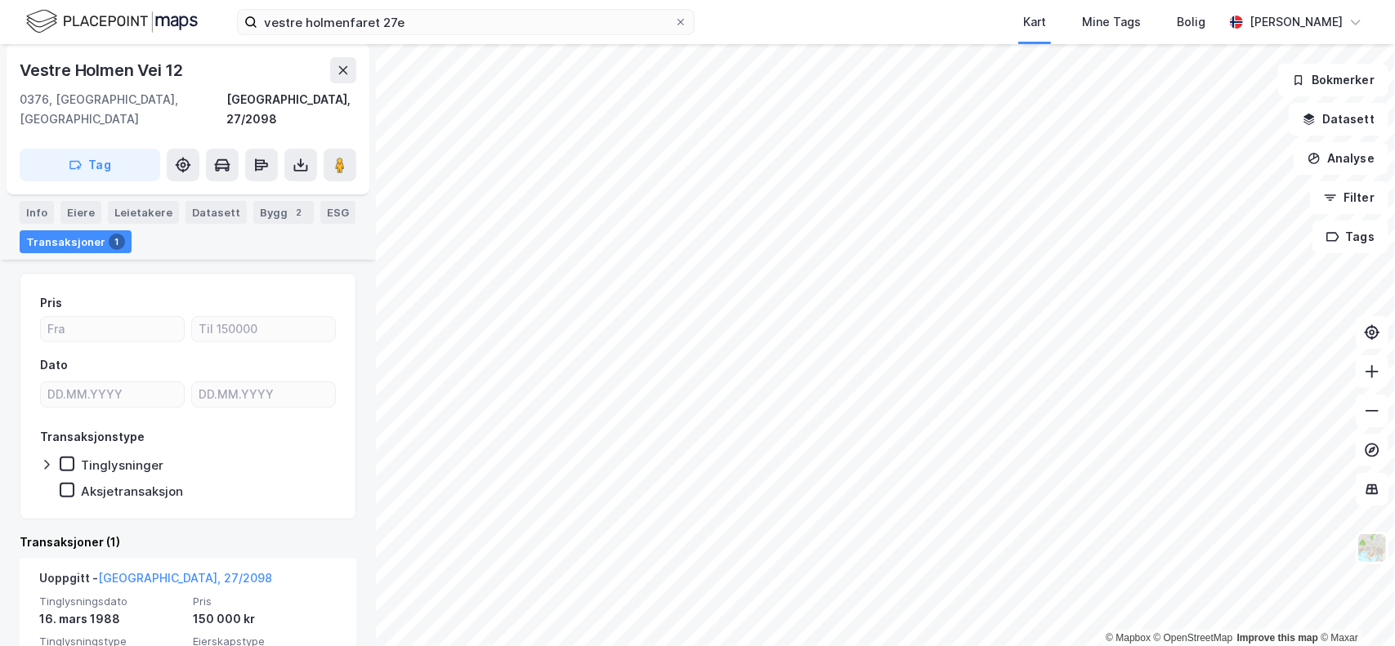
scroll to position [186, 0]
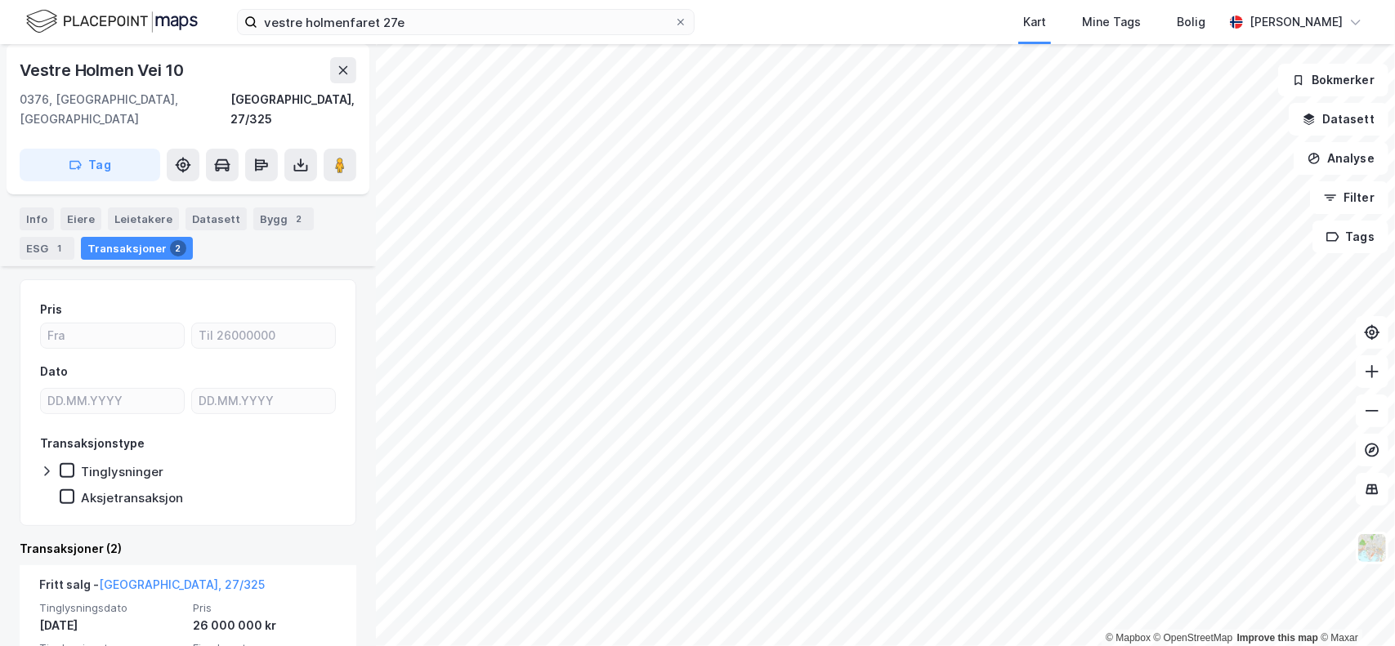
scroll to position [189, 0]
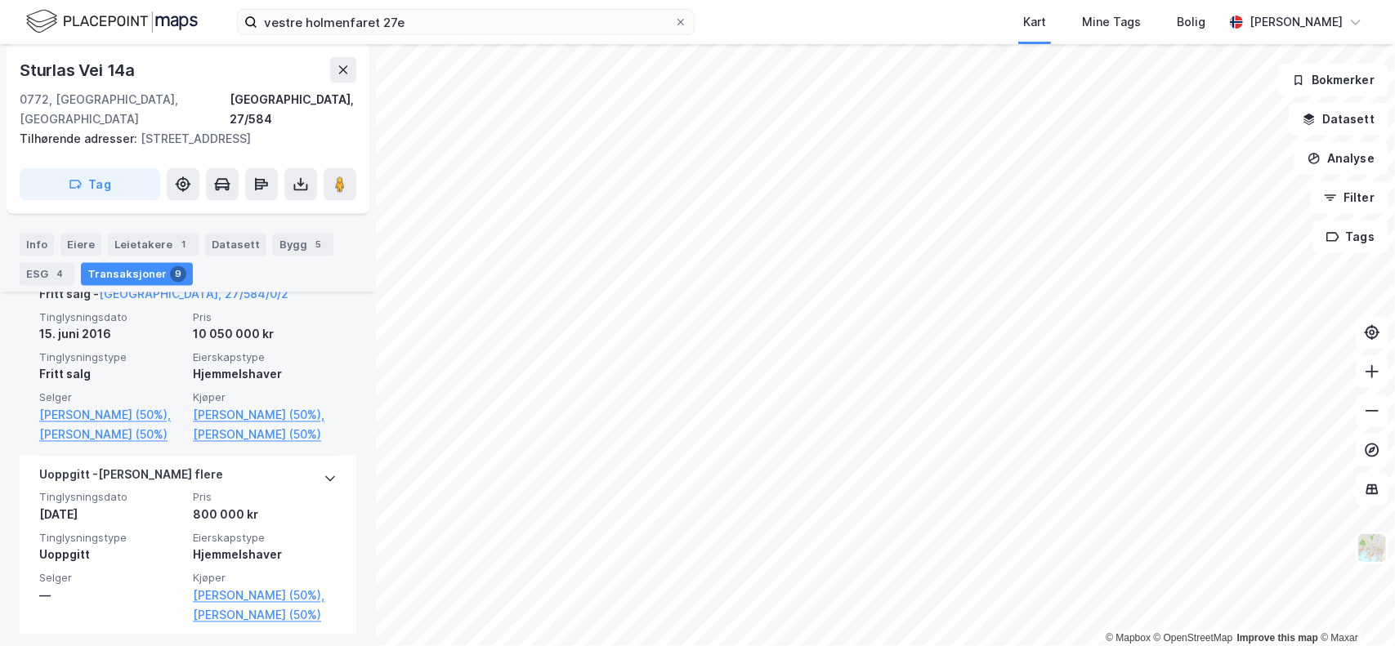
scroll to position [1873, 0]
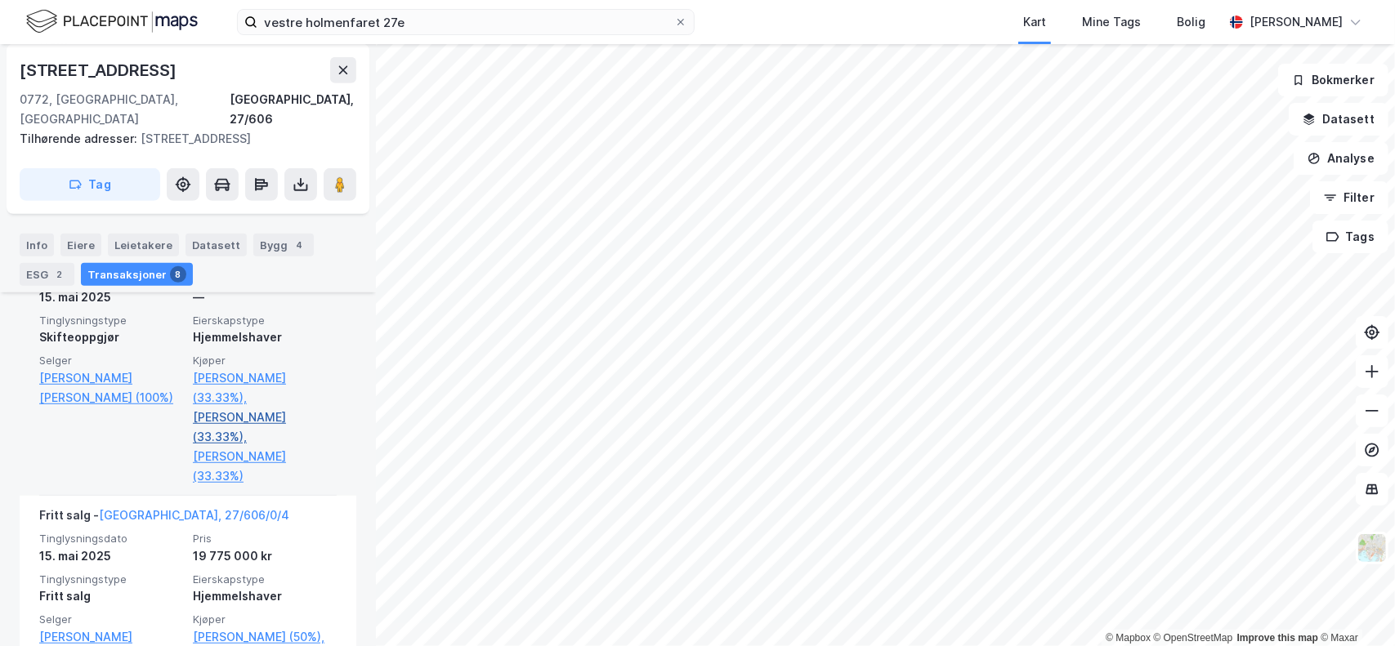
scroll to position [590, 0]
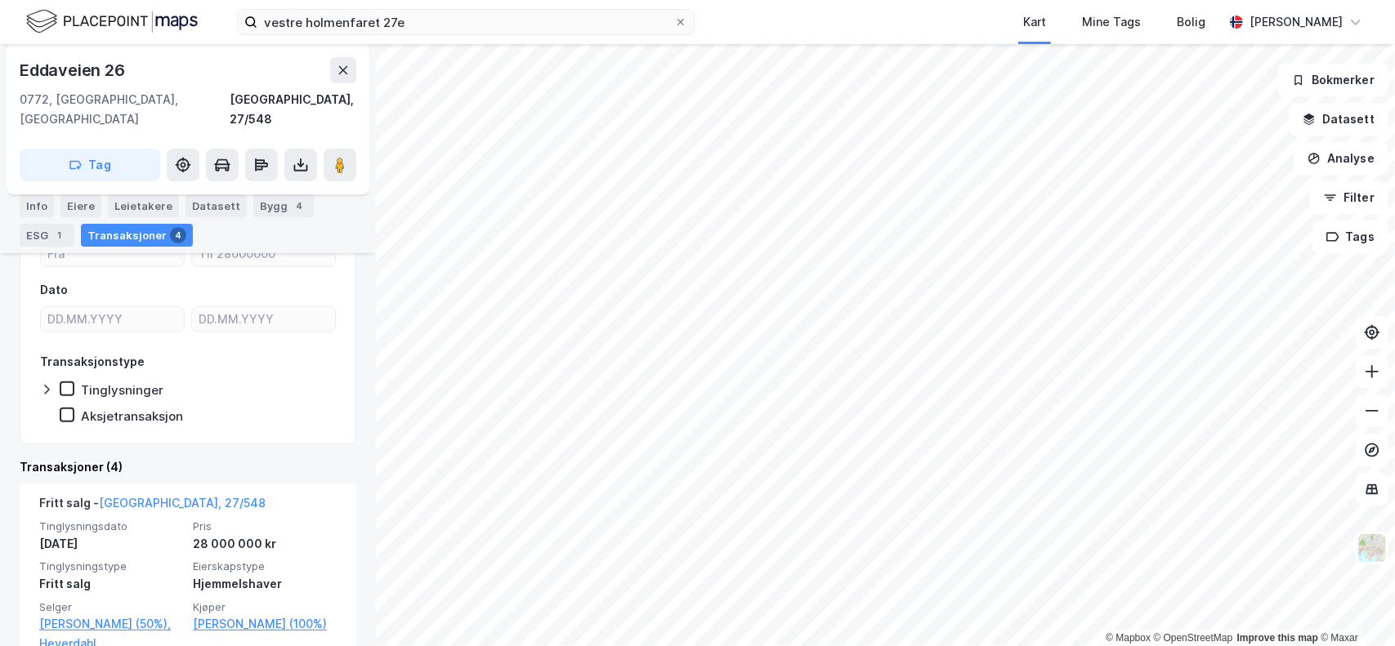
scroll to position [271, 0]
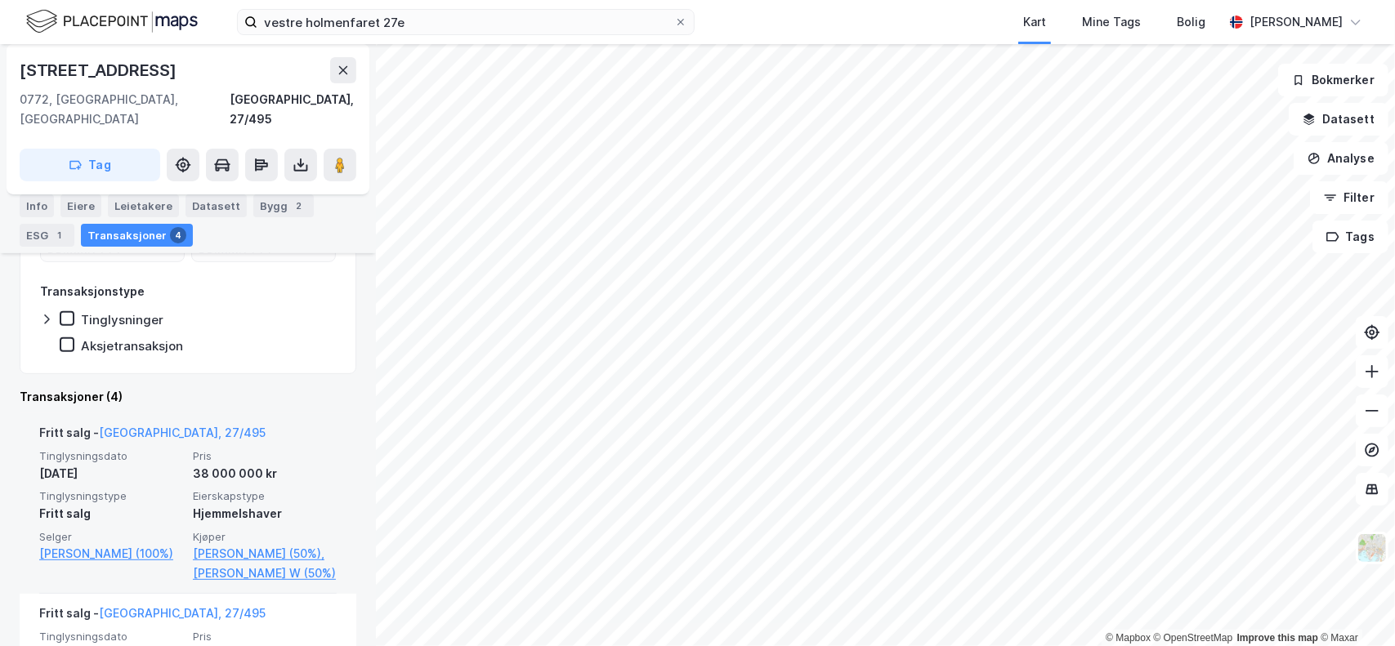
scroll to position [304, 0]
